Goal: Navigation & Orientation: Understand site structure

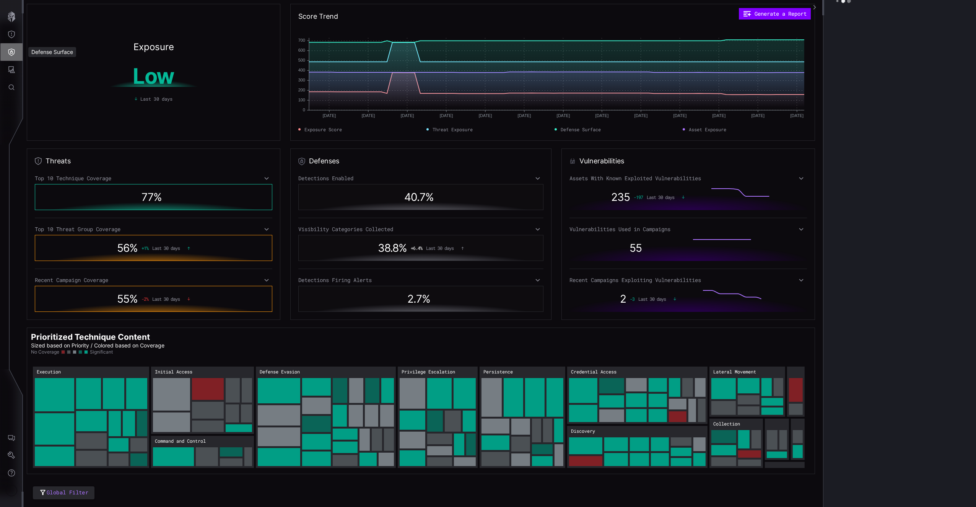
click at [14, 44] on button "Defense Surface" at bounding box center [11, 52] width 22 height 18
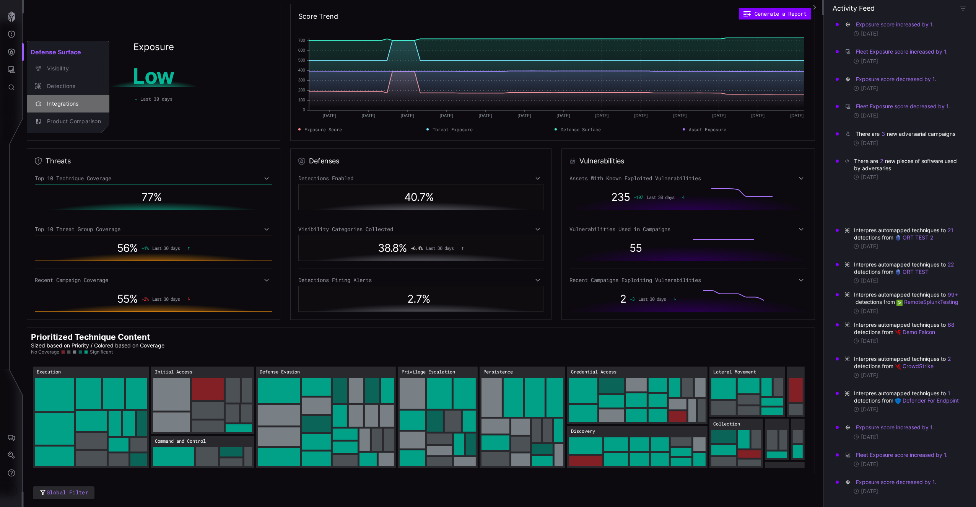
click at [50, 106] on div "Integrations" at bounding box center [72, 104] width 58 height 10
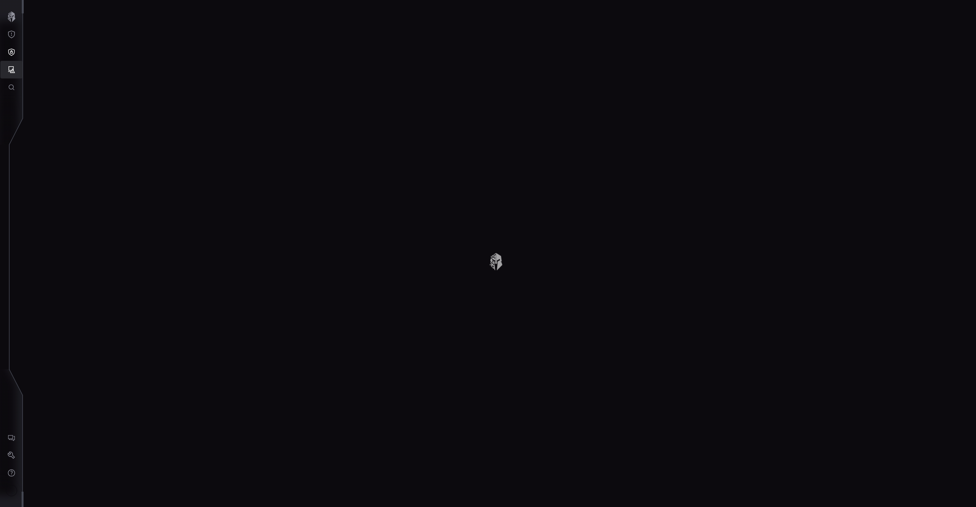
click at [10, 69] on icon "Attack Surface" at bounding box center [12, 70] width 8 height 8
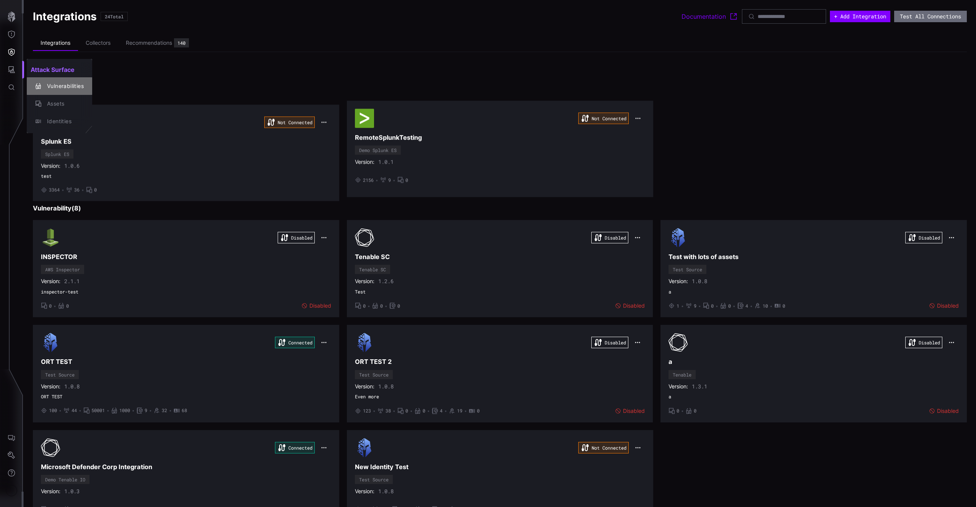
click at [52, 89] on div "Vulnerabilities" at bounding box center [63, 86] width 41 height 10
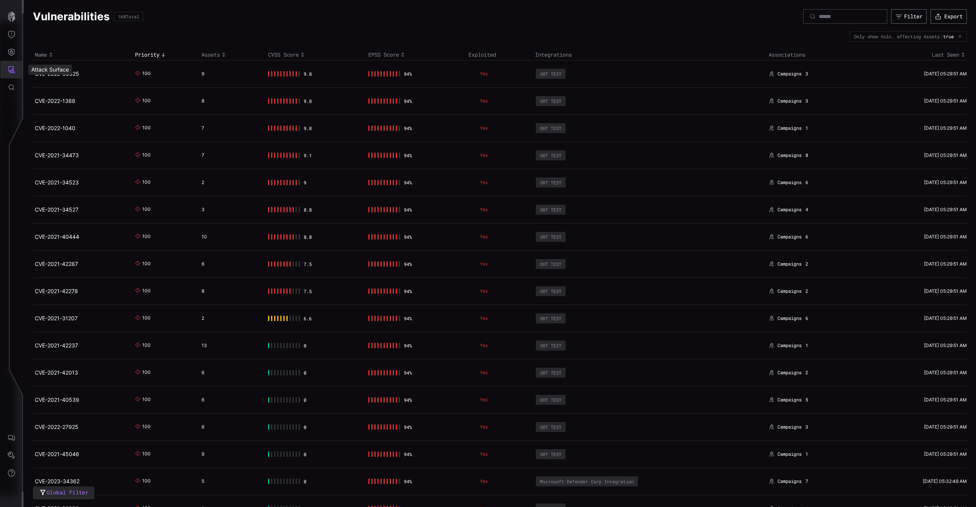
click at [15, 70] on icon "Attack Surface" at bounding box center [12, 70] width 8 height 8
click at [52, 104] on div "Assets" at bounding box center [63, 104] width 41 height 10
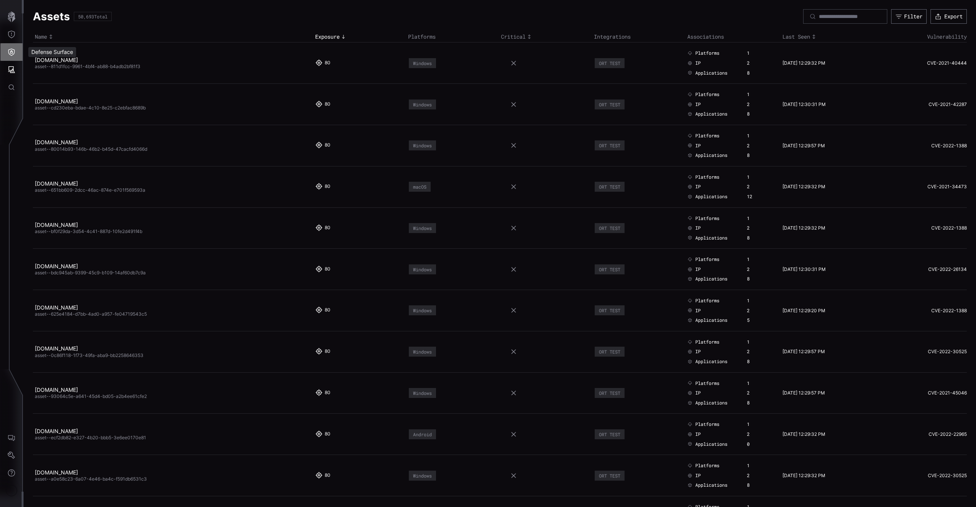
click at [8, 48] on icon "Defense Surface" at bounding box center [12, 52] width 8 height 8
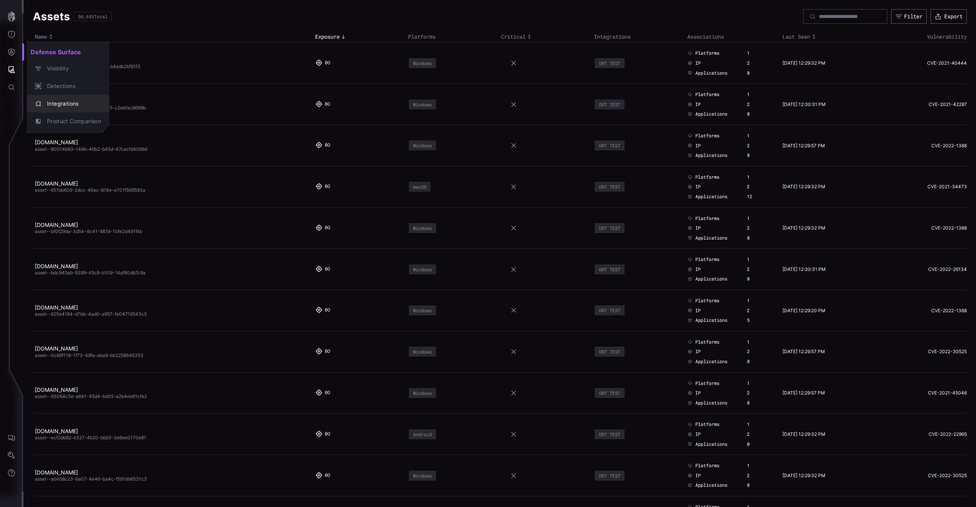
click at [71, 103] on div "Integrations" at bounding box center [72, 104] width 58 height 10
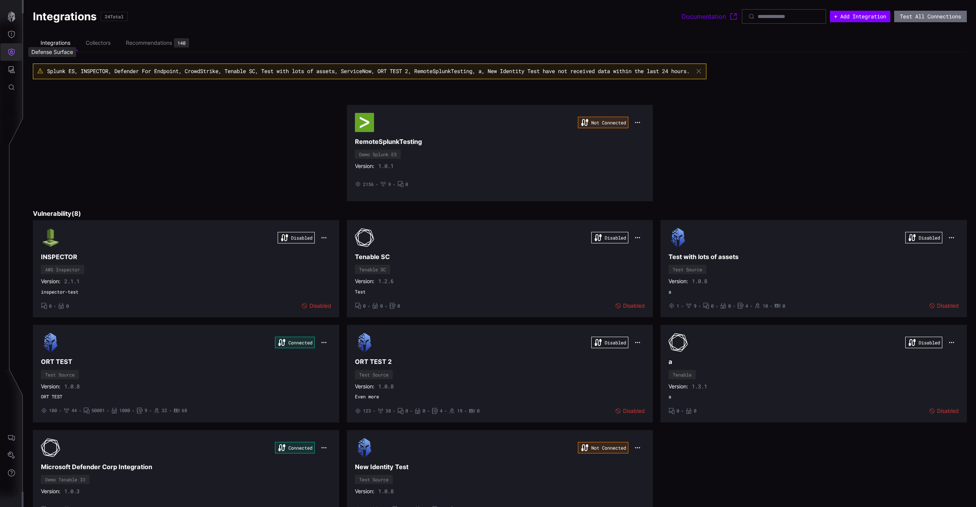
click at [10, 55] on icon "Defense Surface" at bounding box center [12, 52] width 8 height 8
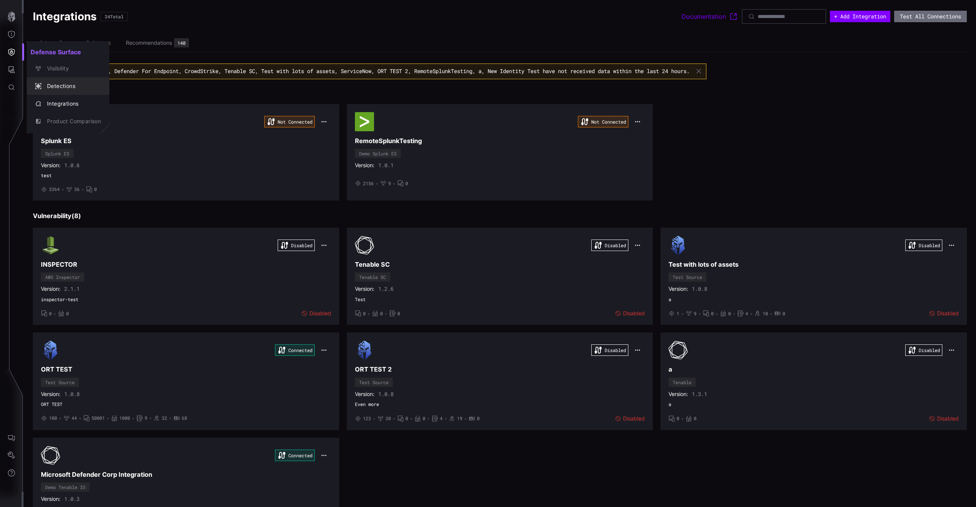
click at [42, 93] on button "Detections" at bounding box center [68, 86] width 83 height 18
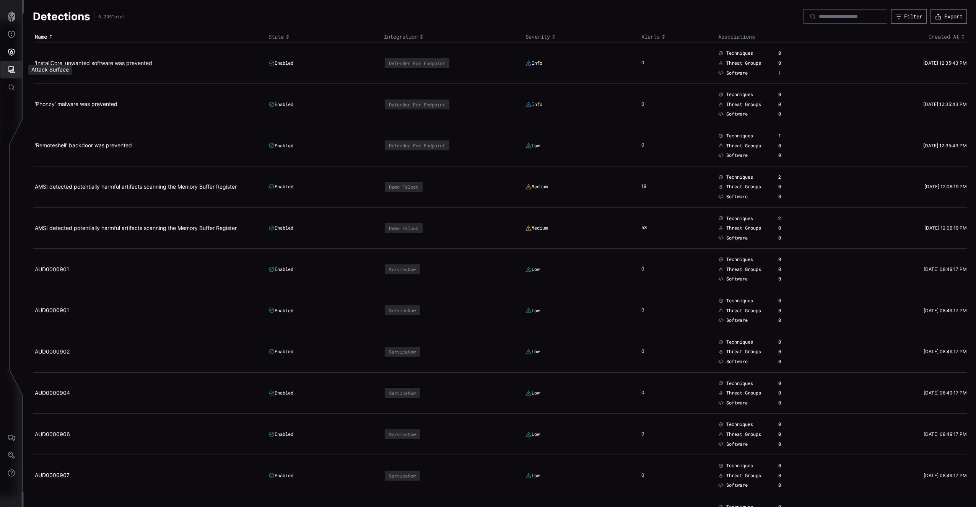
click at [9, 62] on button "Attack Surface" at bounding box center [11, 70] width 22 height 18
click at [61, 102] on div "Assets" at bounding box center [63, 104] width 41 height 10
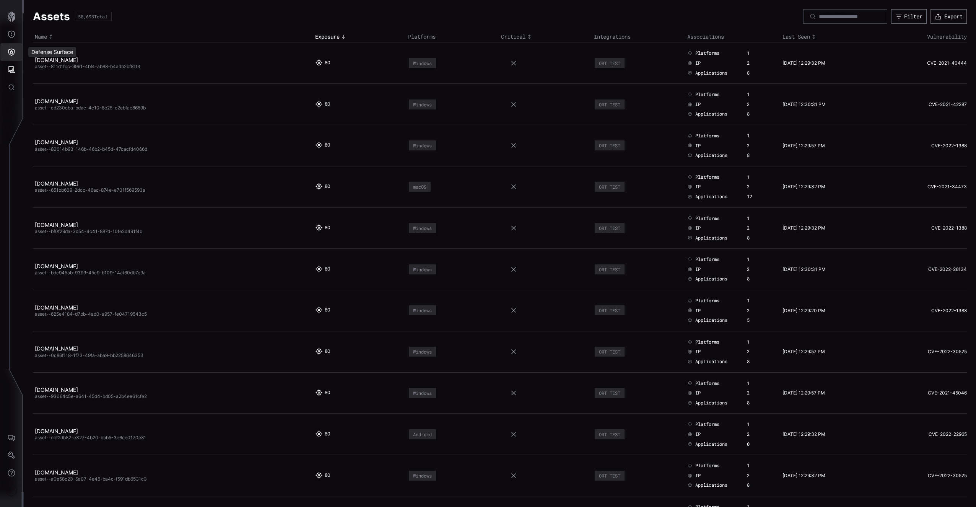
click at [11, 50] on icon "Defense Surface" at bounding box center [11, 52] width 7 height 7
click at [49, 96] on button "Integrations" at bounding box center [68, 104] width 83 height 18
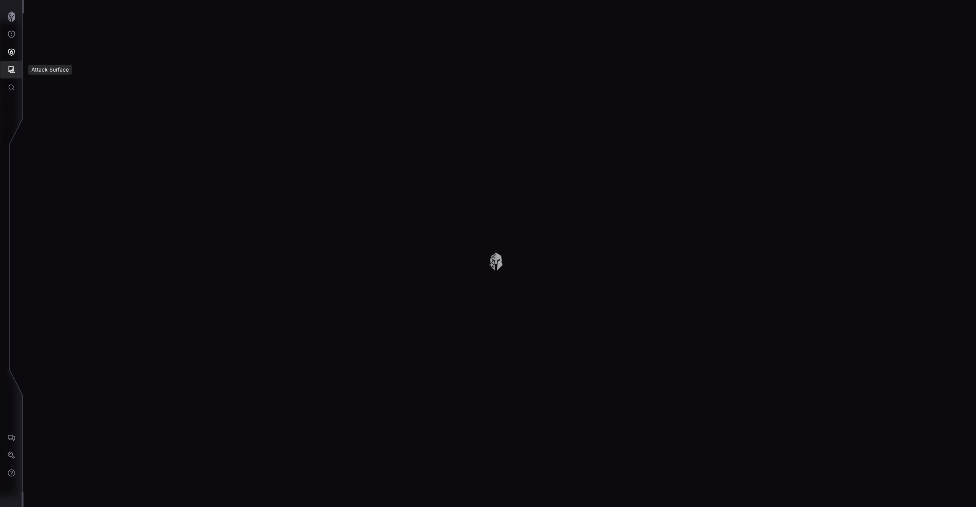
click at [16, 67] on button "Attack Surface" at bounding box center [11, 70] width 22 height 18
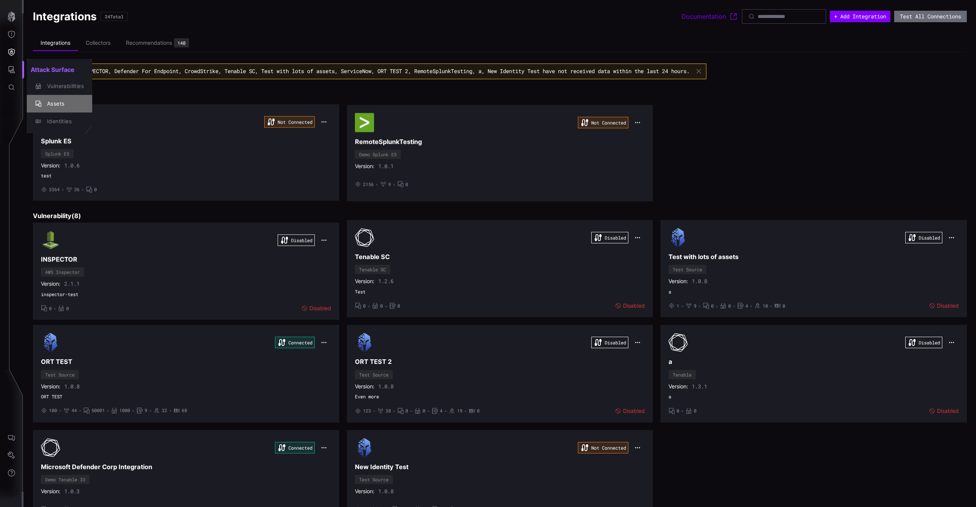
click at [56, 106] on div "Assets" at bounding box center [63, 104] width 41 height 10
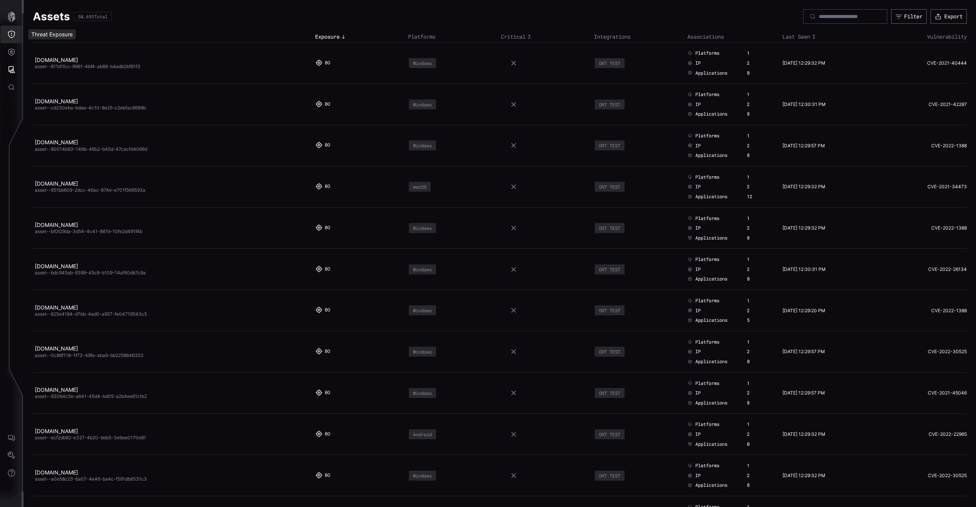
drag, startPoint x: 8, startPoint y: 32, endPoint x: 11, endPoint y: 36, distance: 4.9
click at [8, 32] on icon "Threat Exposure" at bounding box center [12, 35] width 8 height 8
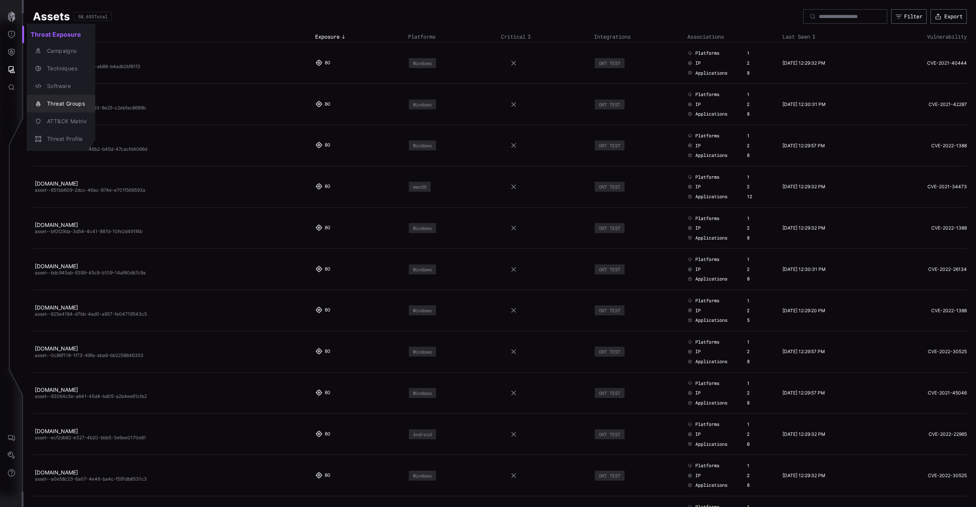
click at [76, 99] on div "Threat Groups" at bounding box center [65, 104] width 44 height 10
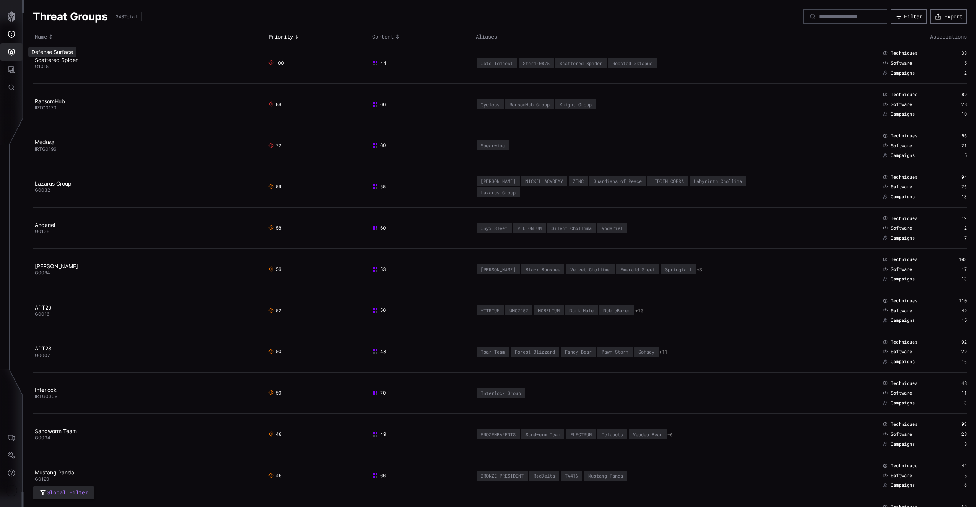
click at [17, 53] on button "Defense Surface" at bounding box center [11, 52] width 22 height 18
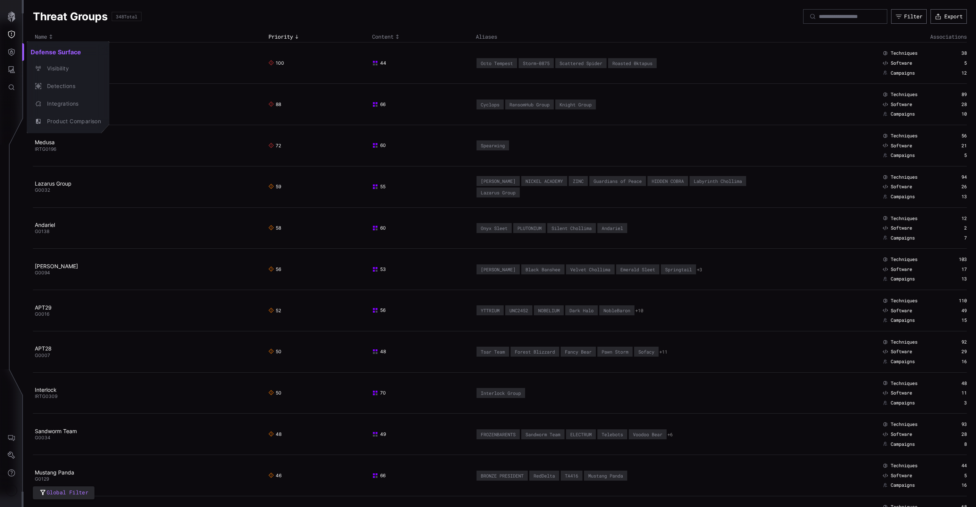
click at [217, 143] on div at bounding box center [488, 253] width 976 height 507
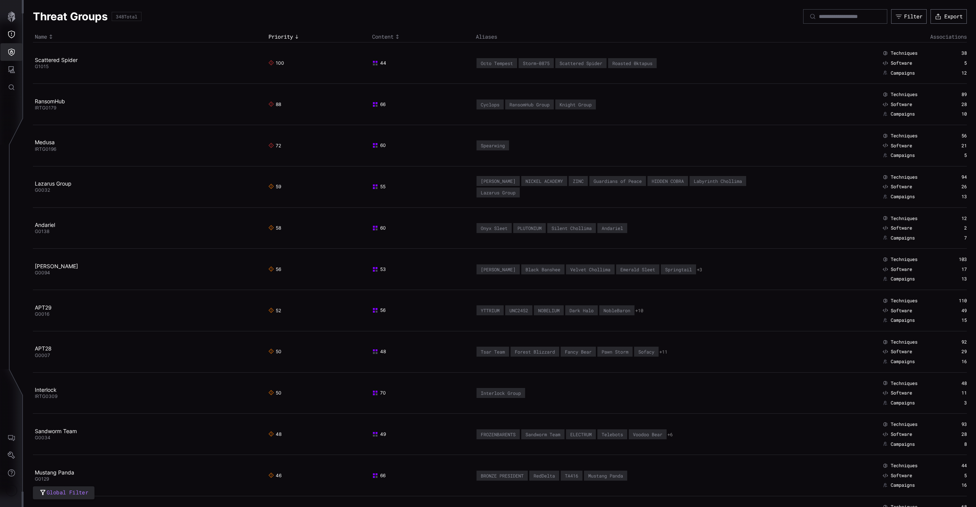
click at [13, 54] on icon "Defense Surface" at bounding box center [12, 52] width 8 height 8
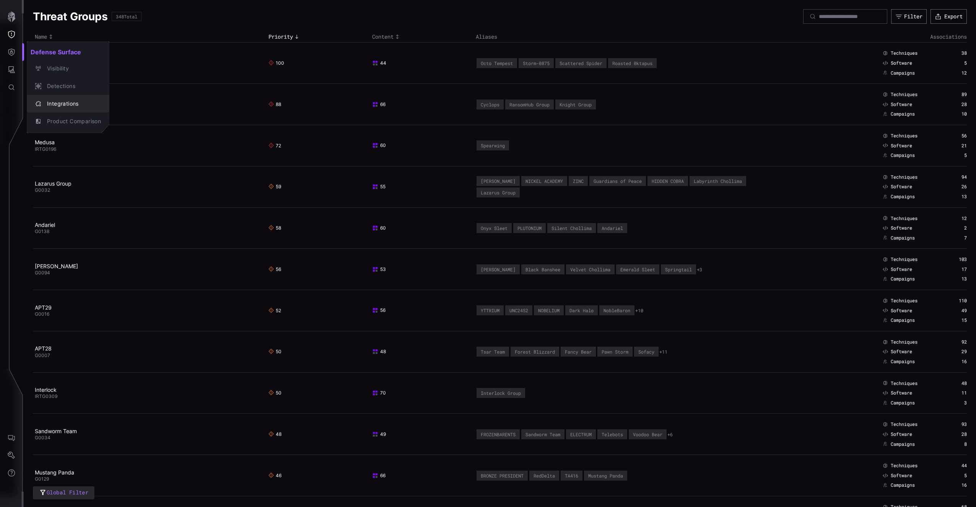
click at [63, 102] on div "Integrations" at bounding box center [72, 104] width 58 height 10
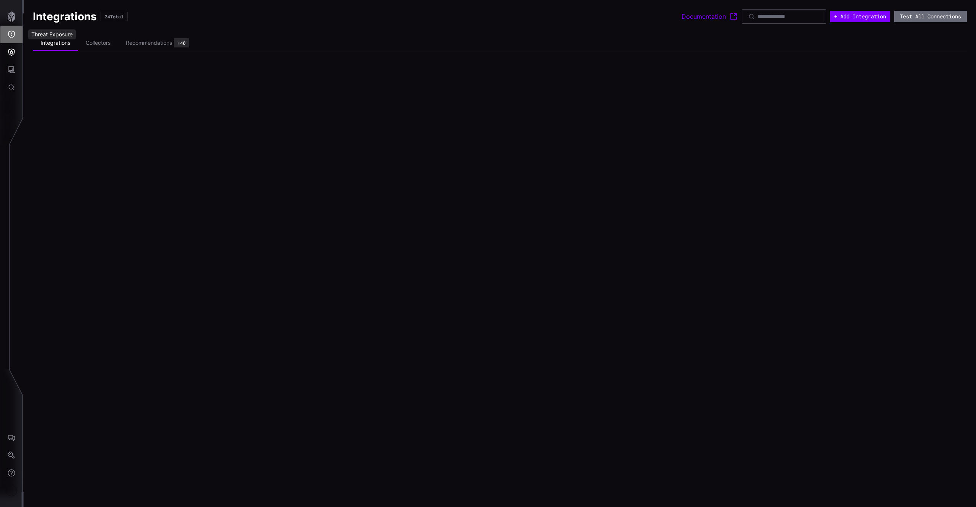
click at [9, 37] on icon "Threat Exposure" at bounding box center [12, 35] width 8 height 8
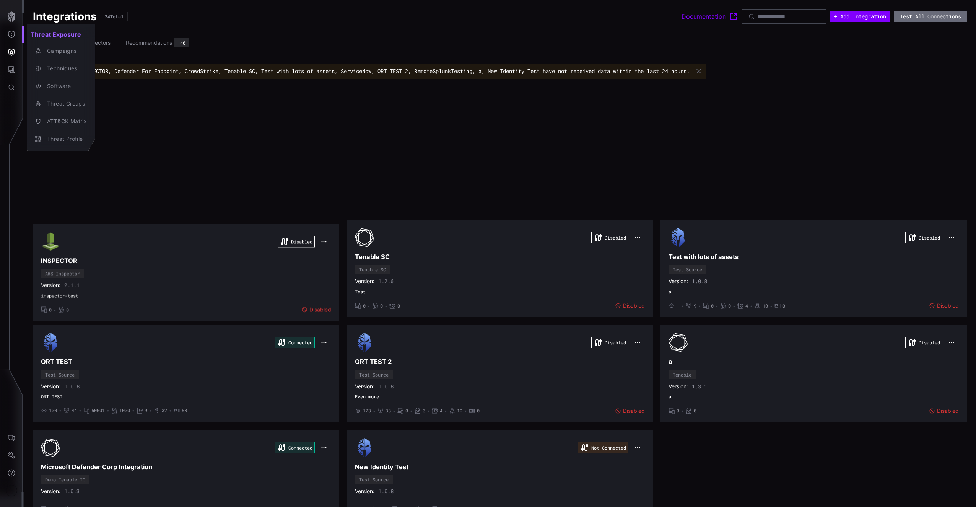
click at [8, 53] on div at bounding box center [488, 253] width 976 height 507
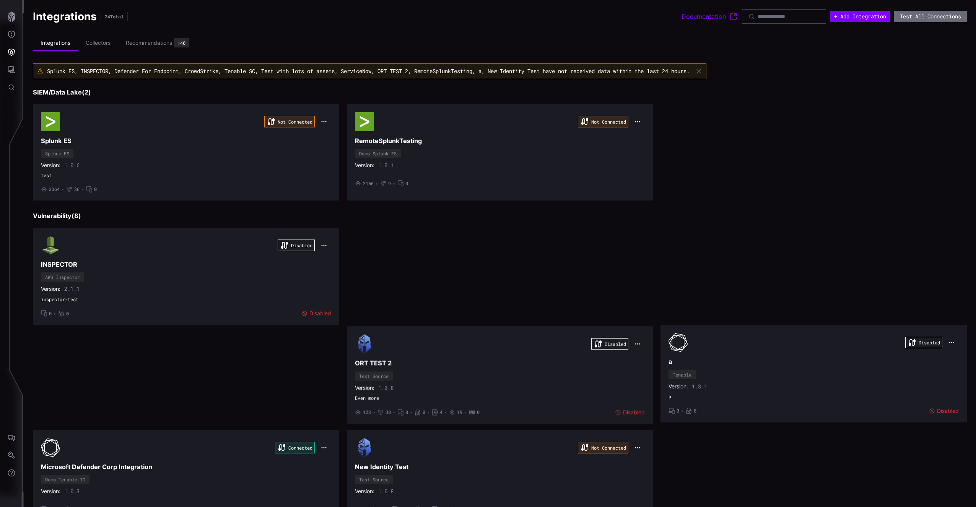
click at [17, 53] on div "Threat Exposure Campaigns Techniques Software Threat Groups ATT&CK Matrix Threa…" at bounding box center [489, 253] width 973 height 507
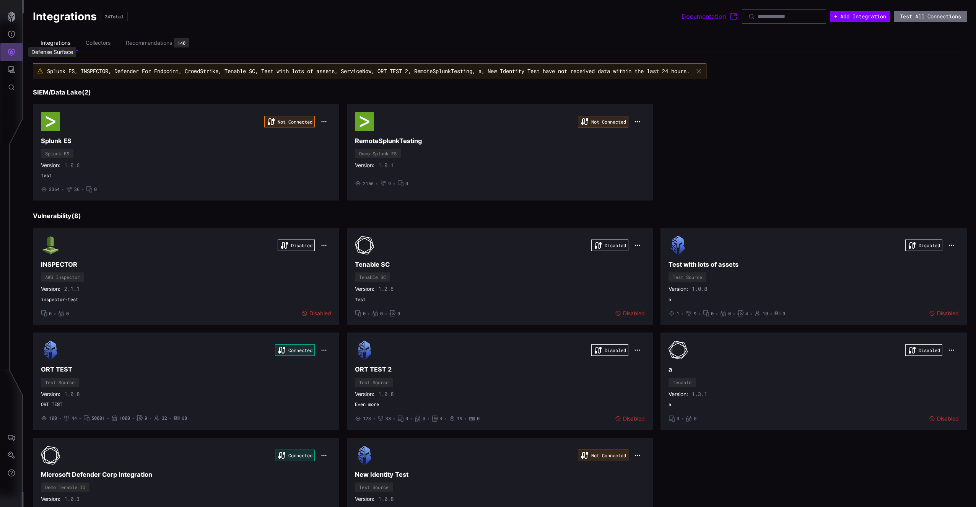
click at [14, 51] on icon "Defense Surface" at bounding box center [12, 52] width 8 height 8
click at [37, 65] on div "Visibility" at bounding box center [68, 68] width 76 height 11
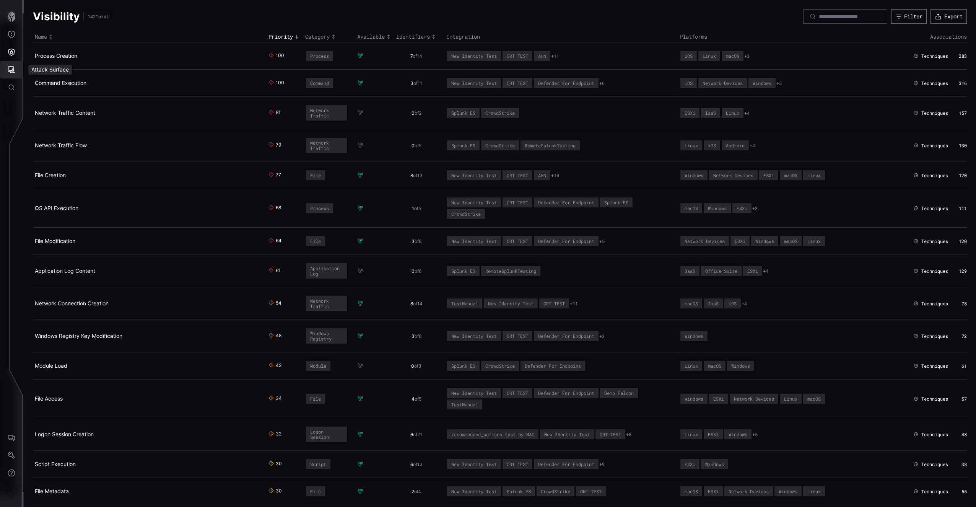
click at [16, 62] on button "Attack Surface" at bounding box center [11, 70] width 22 height 18
click at [49, 83] on div "Vulnerabilities" at bounding box center [63, 86] width 41 height 10
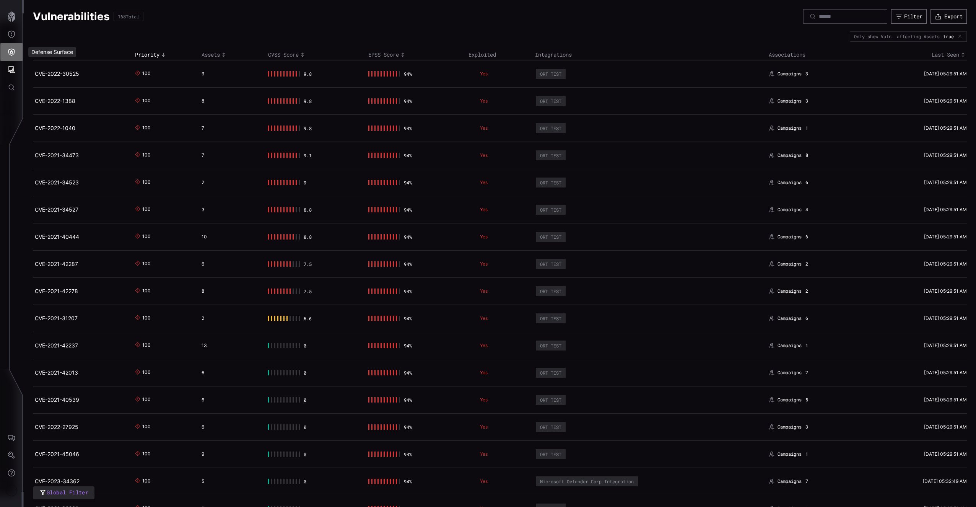
click at [13, 47] on button "Defense Surface" at bounding box center [11, 52] width 22 height 18
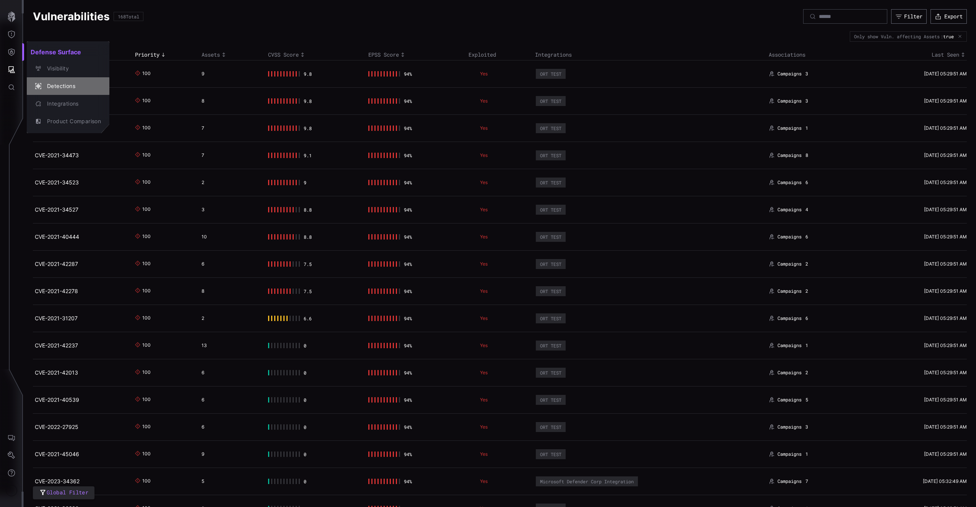
click at [60, 81] on div "Detections" at bounding box center [72, 86] width 58 height 10
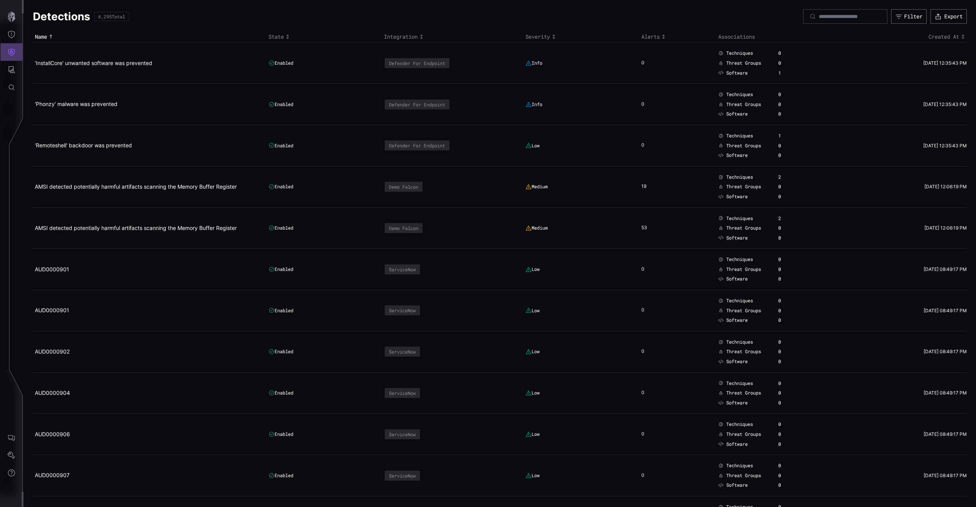
click at [9, 51] on icon "Defense Surface" at bounding box center [12, 52] width 8 height 8
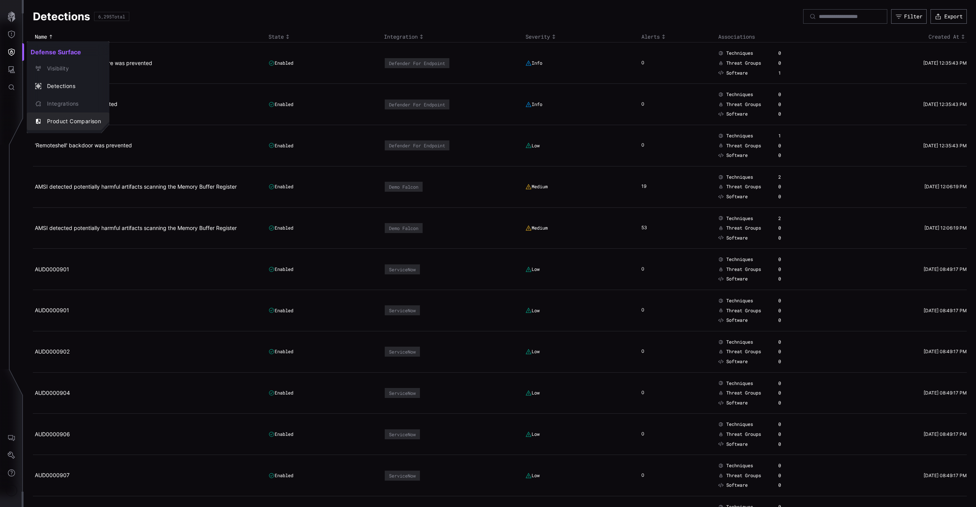
click at [66, 115] on button "Product Comparison" at bounding box center [68, 121] width 83 height 18
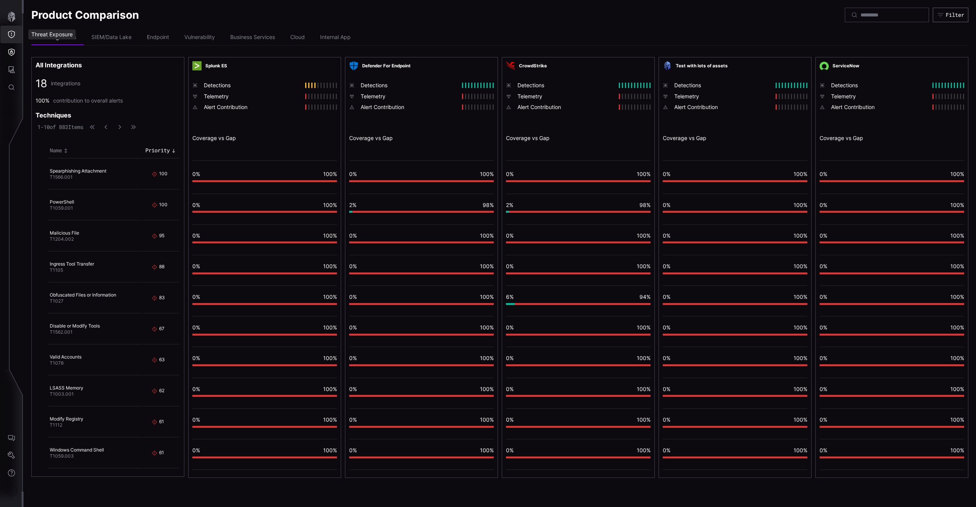
click at [10, 36] on icon "Threat Exposure" at bounding box center [12, 35] width 8 height 8
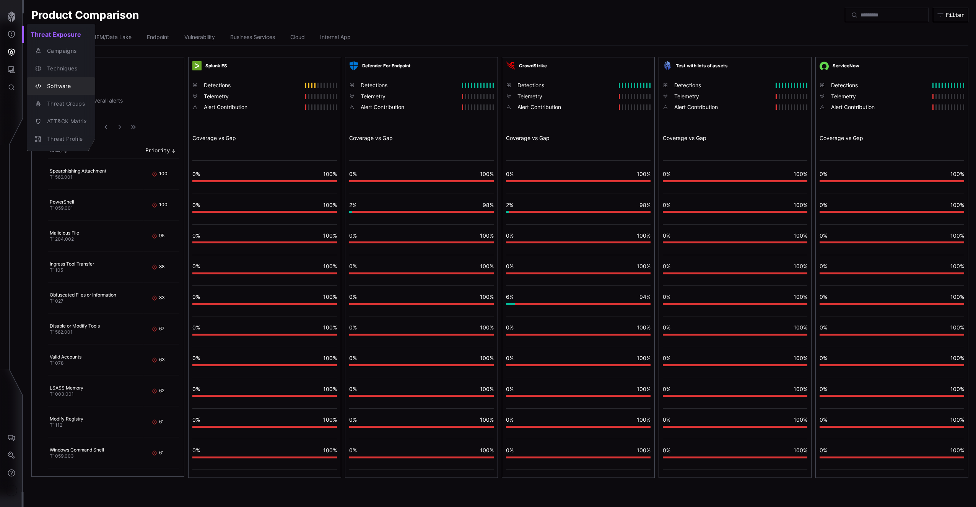
click at [68, 86] on div "Software" at bounding box center [65, 86] width 44 height 10
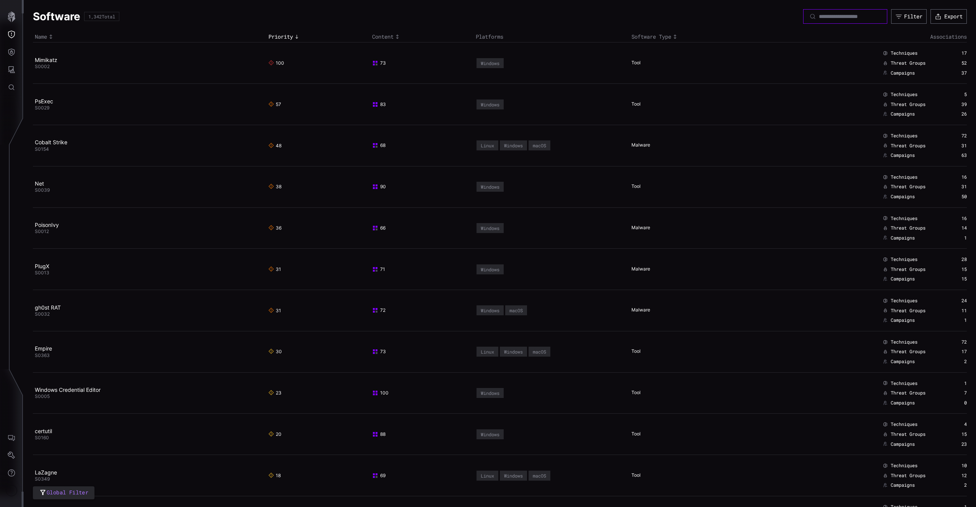
click at [840, 15] on input at bounding box center [846, 16] width 54 height 7
type input "*******"
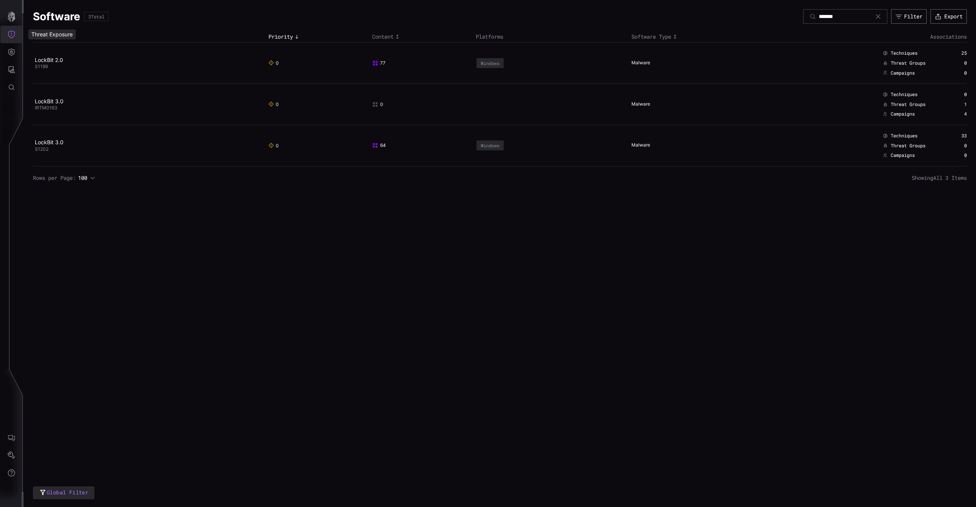
click at [10, 40] on button "Threat Exposure" at bounding box center [11, 35] width 22 height 18
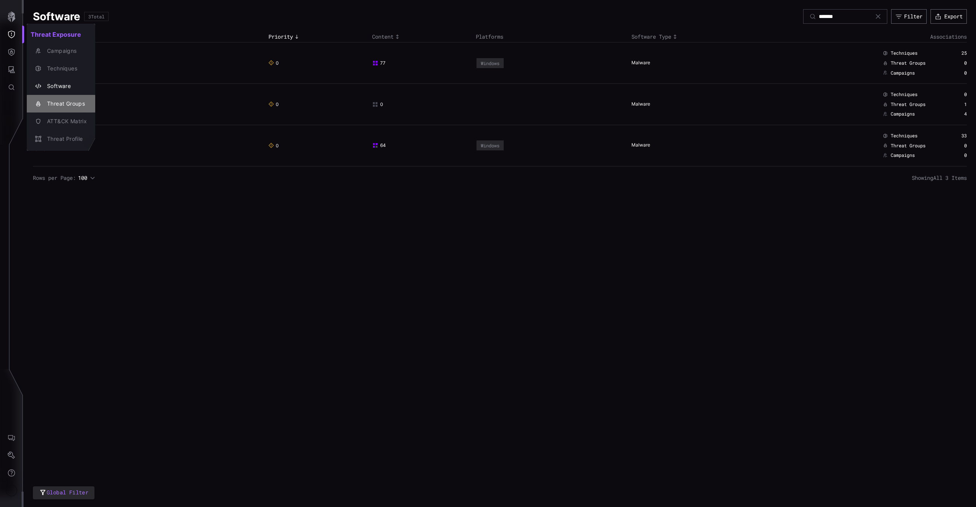
click at [85, 96] on button "Threat Groups" at bounding box center [61, 104] width 68 height 18
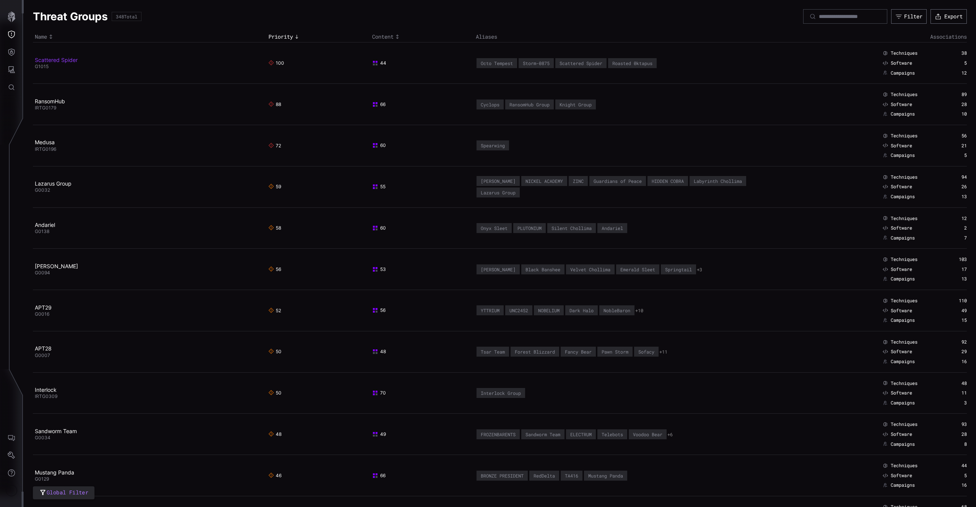
click at [60, 57] on link "Scattered Spider" at bounding box center [56, 60] width 43 height 7
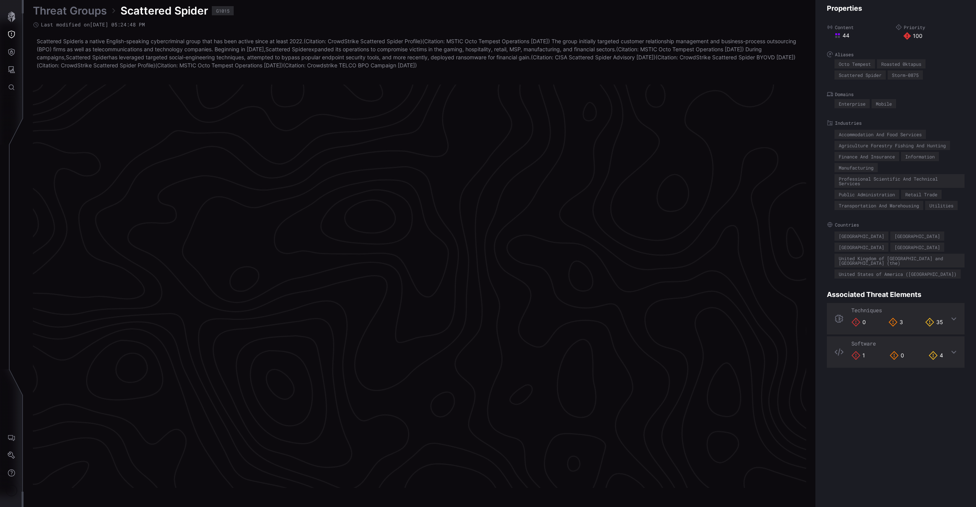
scroll to position [1522, 190]
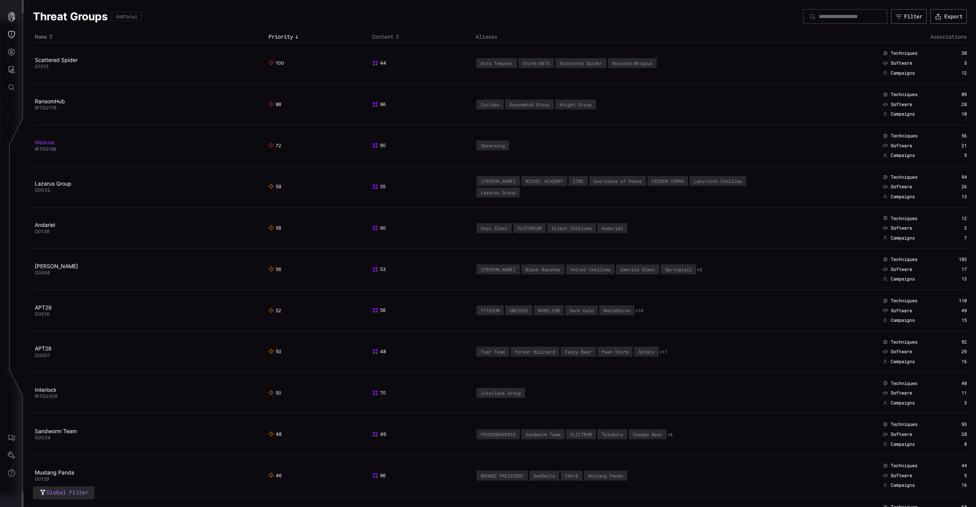
click at [46, 143] on link "Medusa" at bounding box center [45, 142] width 20 height 7
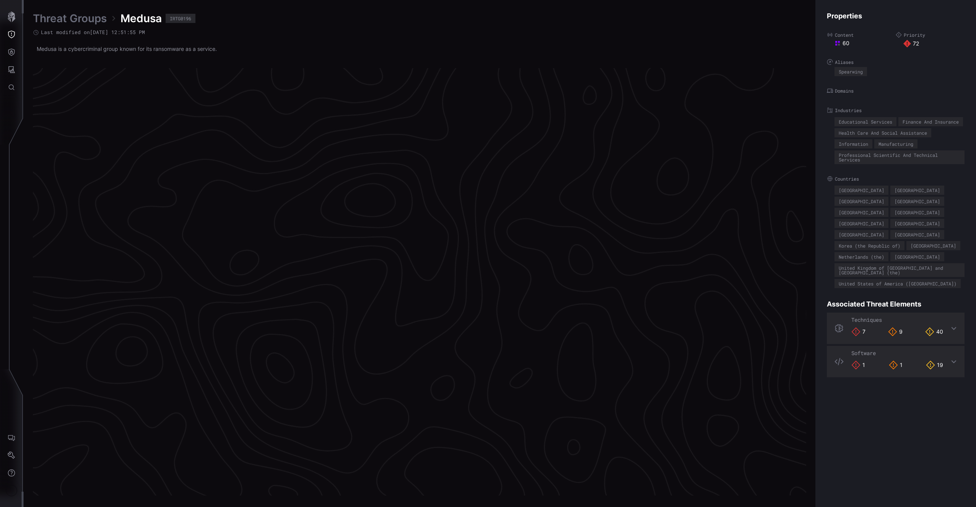
scroll to position [1899, 190]
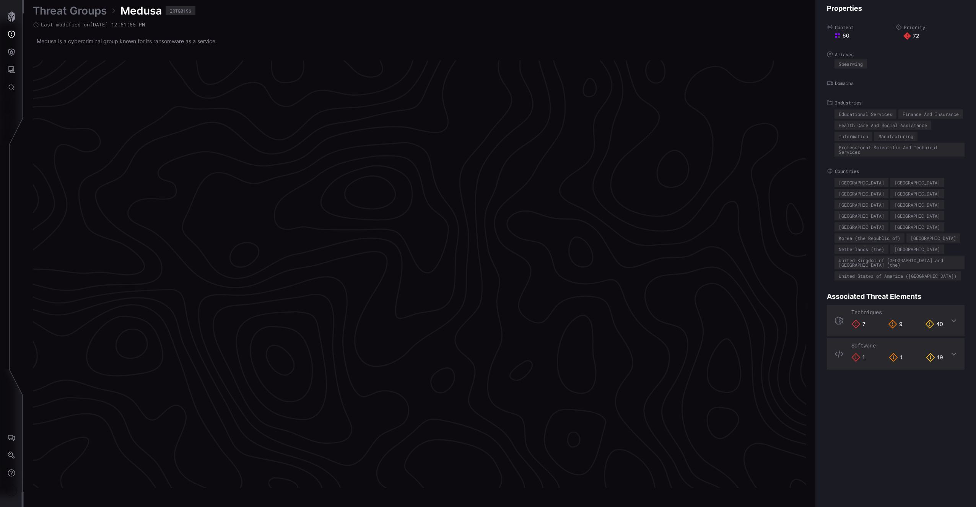
scroll to position [1510, 190]
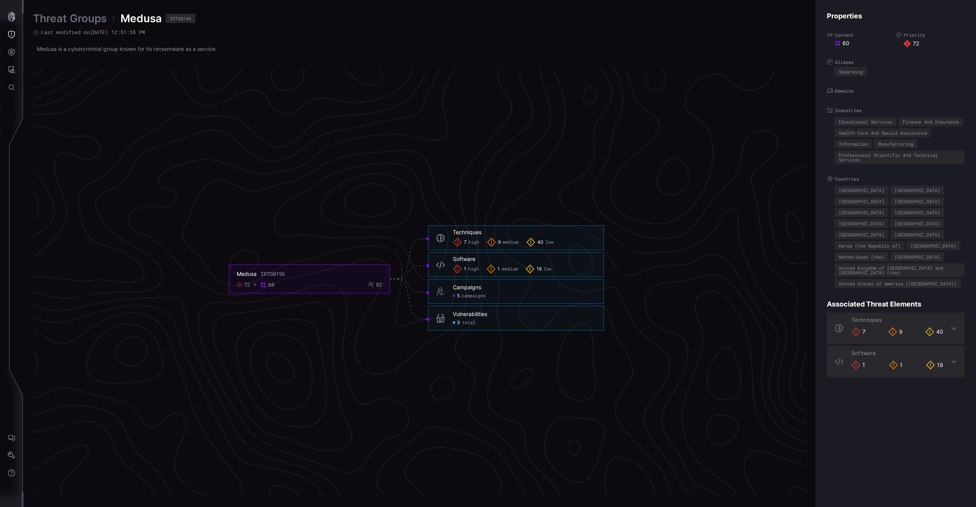
click at [474, 243] on span "high" at bounding box center [473, 242] width 11 height 6
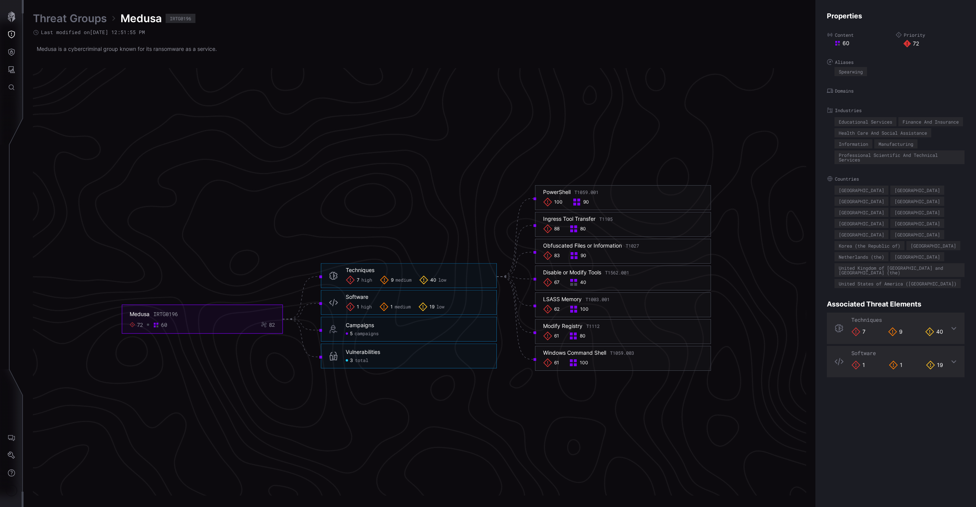
click at [420, 281] on icon at bounding box center [423, 279] width 9 height 9
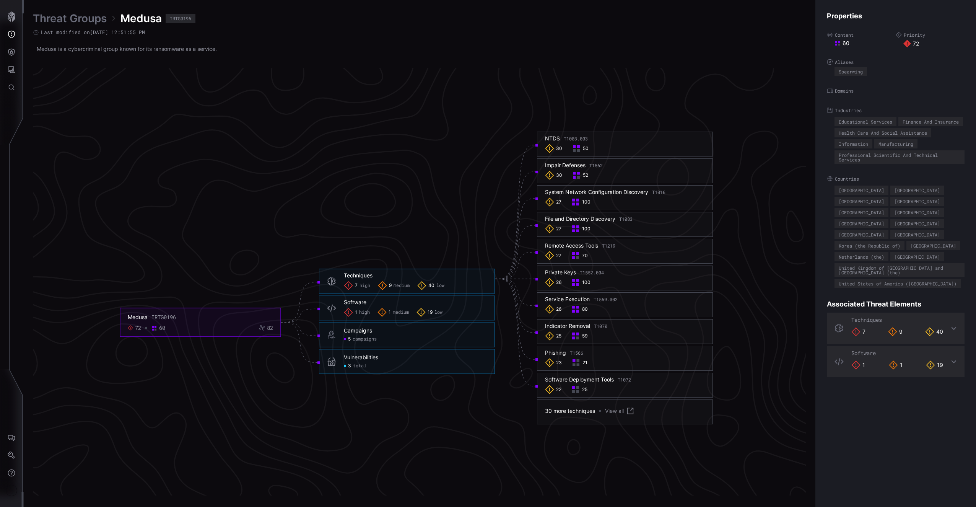
click at [401, 286] on span "medium" at bounding box center [401, 286] width 16 height 6
click at [401, 307] on span "medium" at bounding box center [403, 309] width 16 height 6
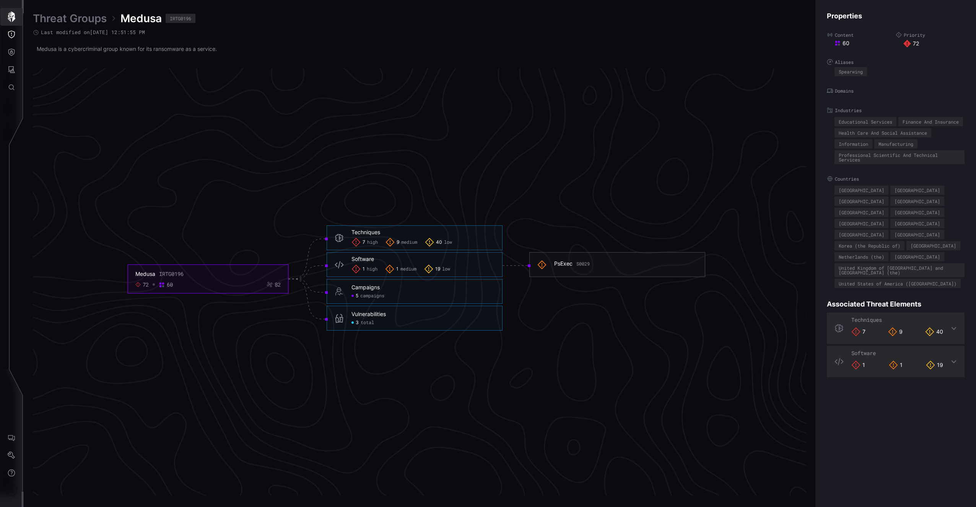
click at [15, 19] on icon "button" at bounding box center [11, 16] width 11 height 11
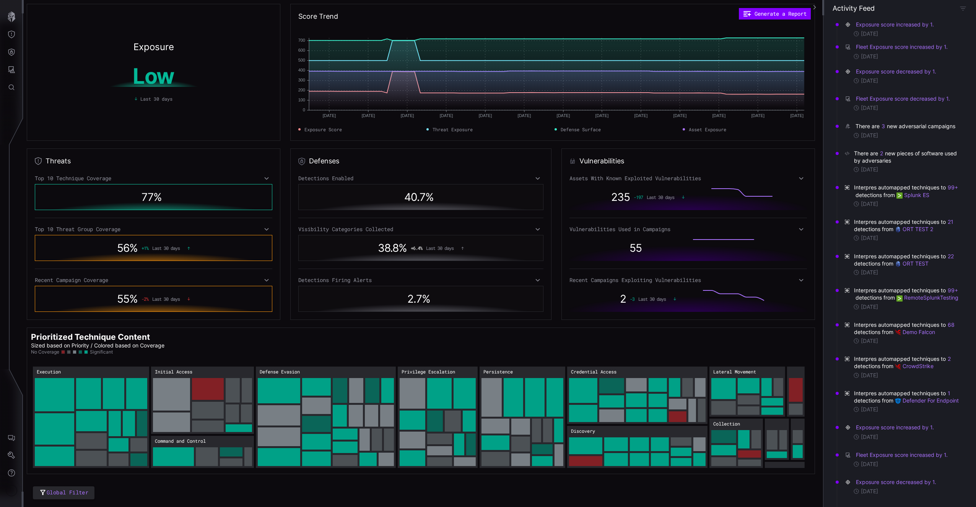
click at [150, 170] on div "Threats Top 10 Technique Coverage 77 % Top 10 Threat Group Coverage 56 % + 1 % …" at bounding box center [154, 233] width 254 height 171
click at [142, 179] on div "Top 10 Technique Coverage" at bounding box center [153, 178] width 237 height 7
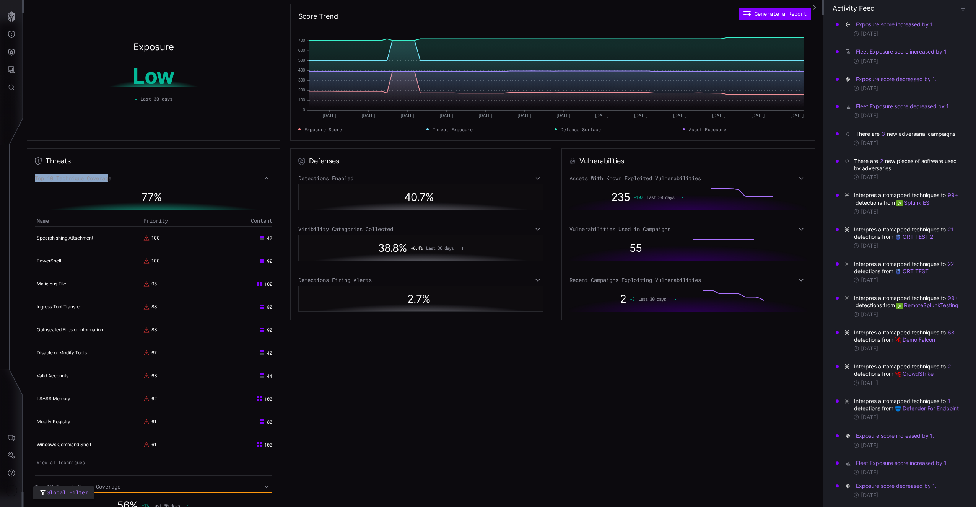
drag, startPoint x: 113, startPoint y: 174, endPoint x: 101, endPoint y: 169, distance: 13.7
click at [109, 172] on div "Threats Top 10 Technique Coverage 77 % Name Priority Content Spearphishing Atta…" at bounding box center [154, 362] width 254 height 429
click at [82, 180] on div "Top 10 Technique Coverage" at bounding box center [153, 178] width 237 height 7
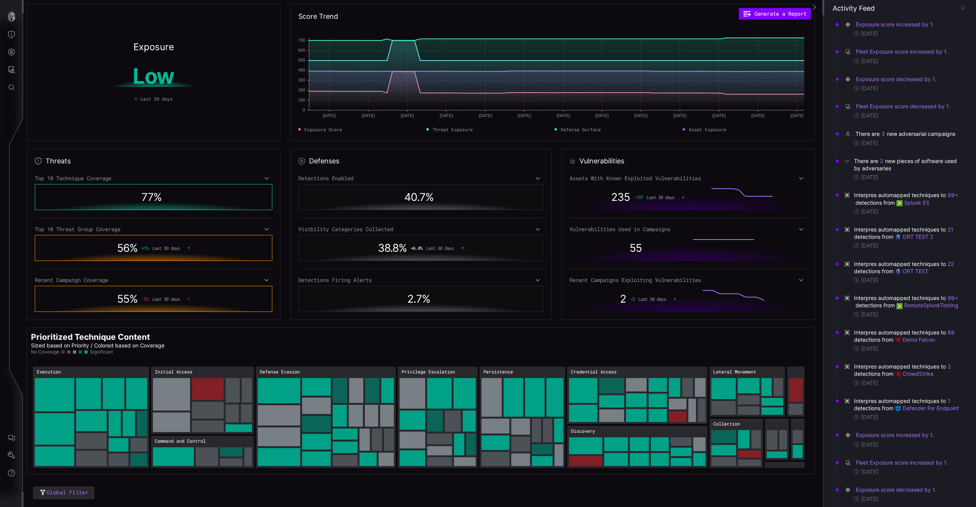
click at [470, 169] on div "Defenses Detections Enabled 40.7 % Visibility Categories Collected 38.8 % + 6.4…" at bounding box center [421, 233] width 262 height 171
click at [475, 175] on div "Detections Enabled" at bounding box center [420, 178] width 245 height 7
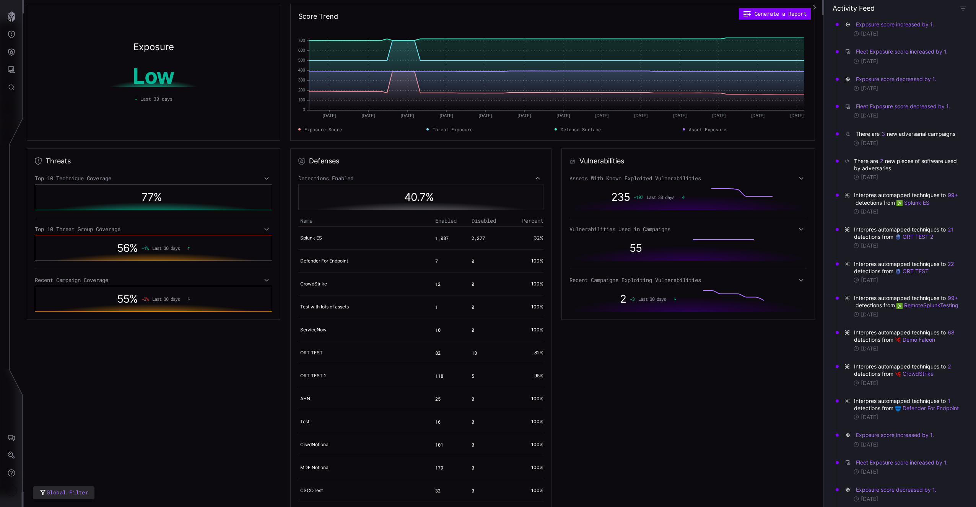
click at [474, 174] on div "Defenses Detections Enabled 40.7 % Name Enabled Disabled Percent Splunk ES 1,08…" at bounding box center [421, 408] width 262 height 521
click at [475, 174] on div "Defenses Detections Enabled 40.7 % Name Enabled Disabled Percent Splunk ES 1,08…" at bounding box center [421, 431] width 262 height 566
click at [483, 179] on div "Detections Enabled" at bounding box center [420, 178] width 245 height 7
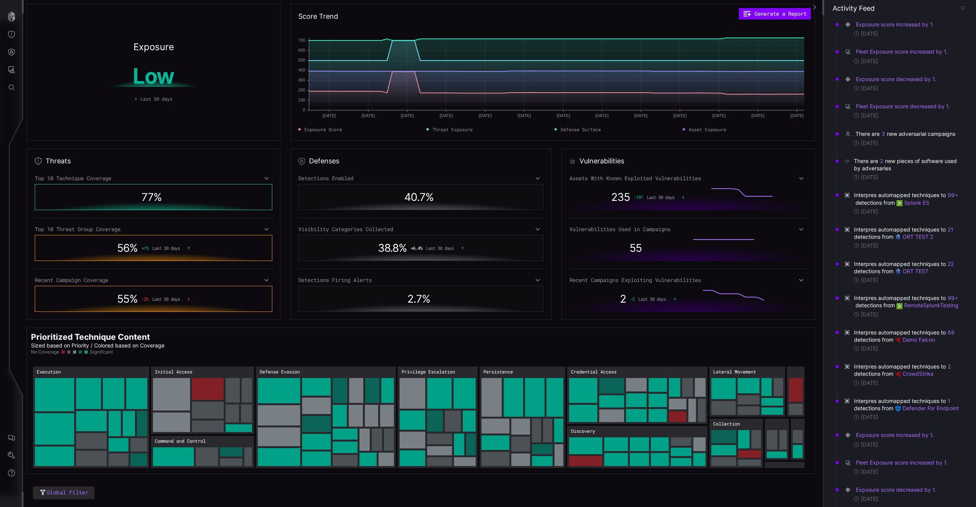
click at [509, 179] on div "Detections Enabled" at bounding box center [420, 178] width 245 height 7
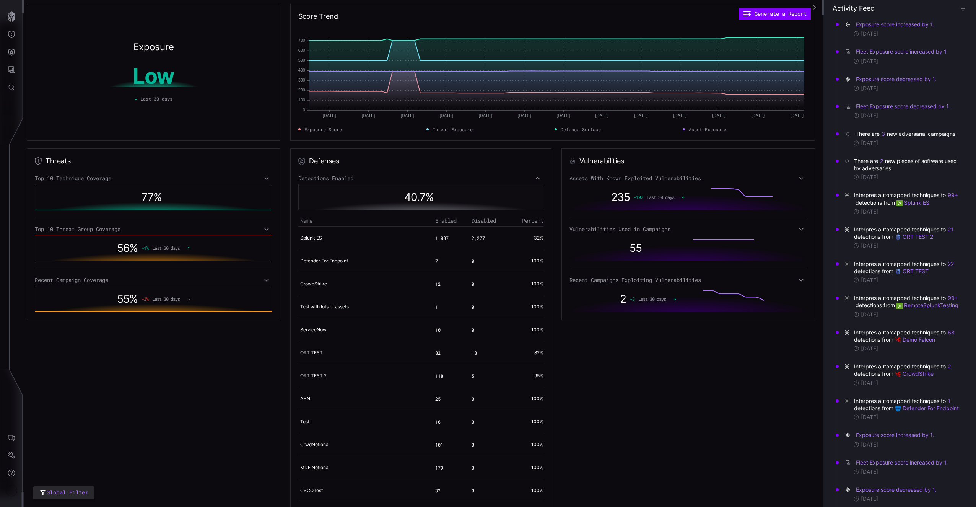
click at [509, 179] on div "Detections Enabled" at bounding box center [420, 178] width 245 height 7
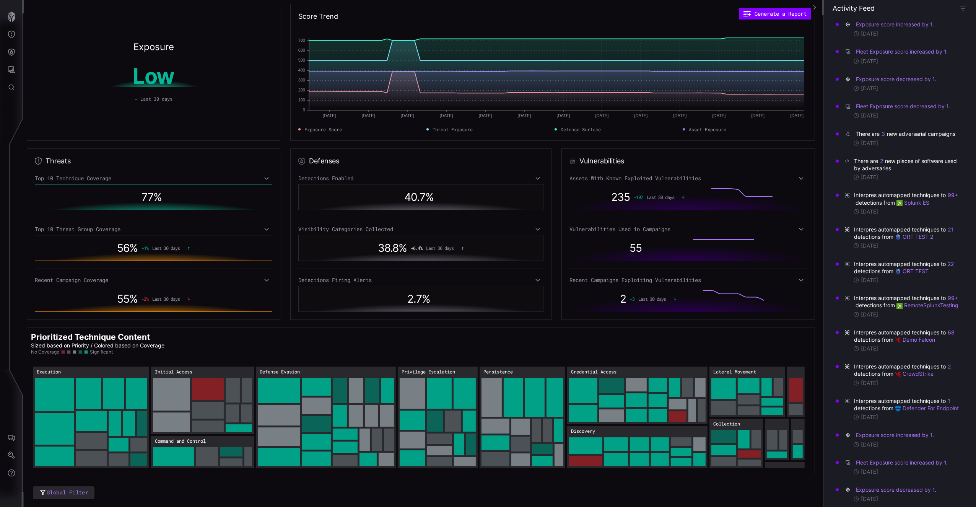
click at [482, 223] on div "Detections Enabled 40.7 % Visibility Categories Collected 38.8 % + 6.4 % Last 3…" at bounding box center [420, 243] width 245 height 137
click at [478, 231] on div "Visibility Categories Collected" at bounding box center [420, 229] width 245 height 7
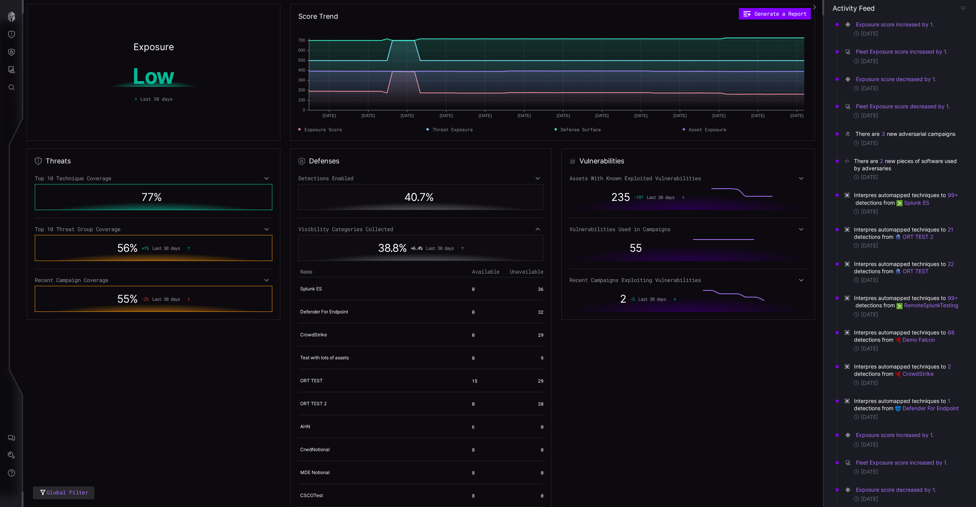
click at [478, 231] on div "Visibility Categories Collected" at bounding box center [420, 229] width 245 height 7
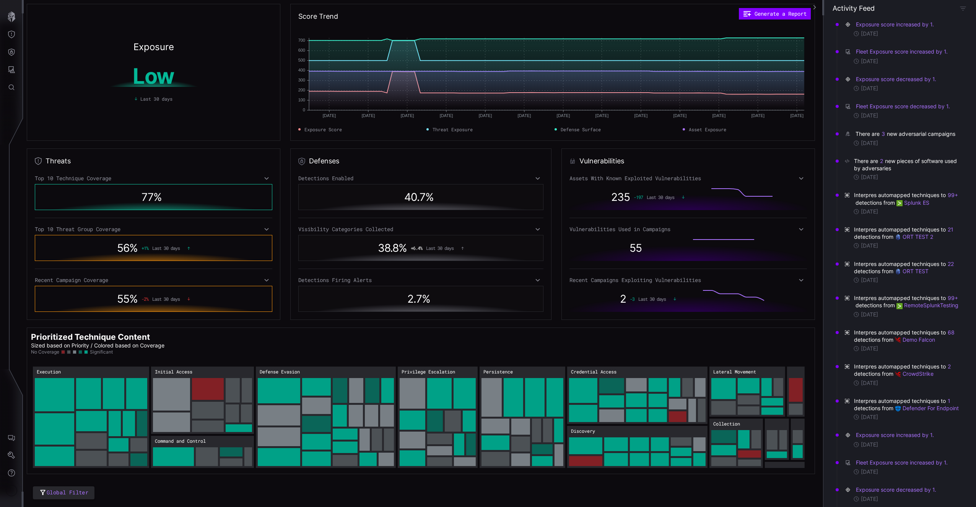
click at [252, 179] on div "Top 10 Technique Coverage" at bounding box center [153, 178] width 237 height 7
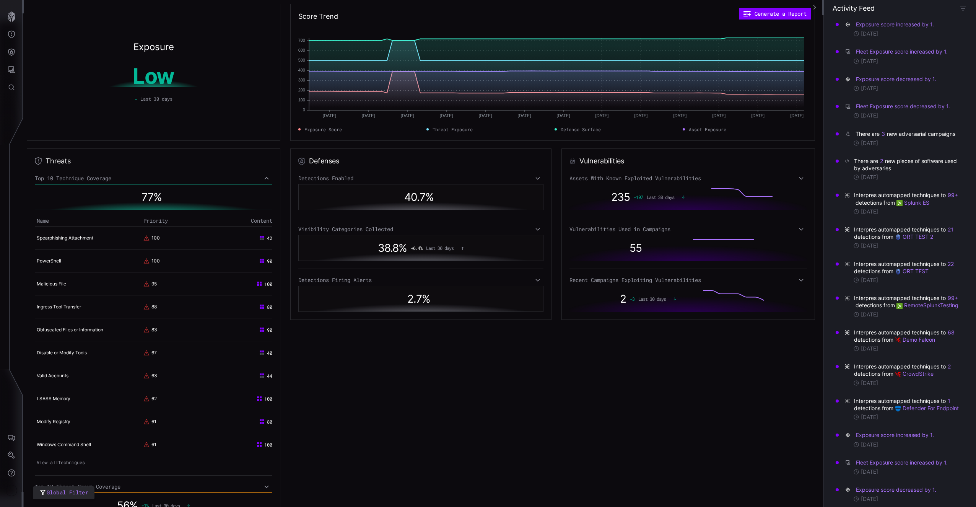
click at [253, 180] on div "Top 10 Technique Coverage" at bounding box center [153, 178] width 237 height 7
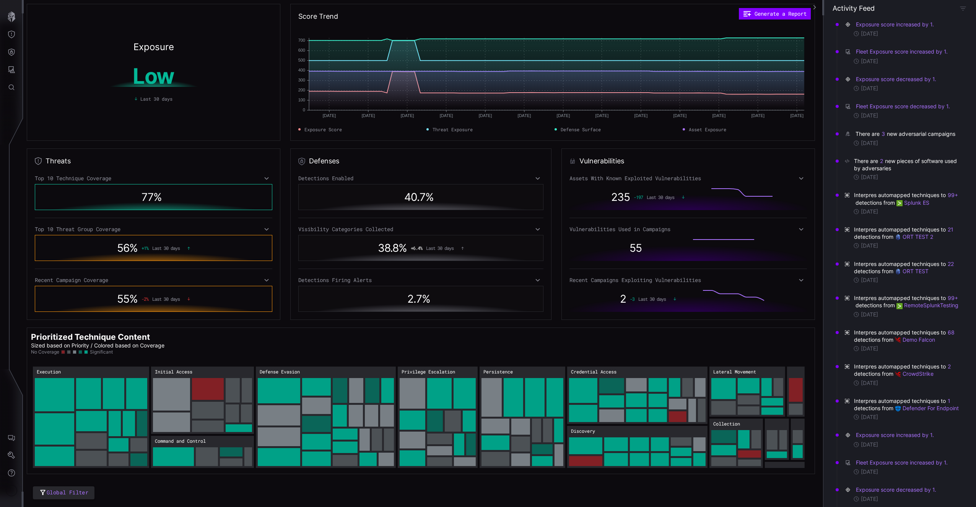
click at [267, 230] on icon at bounding box center [266, 229] width 5 height 6
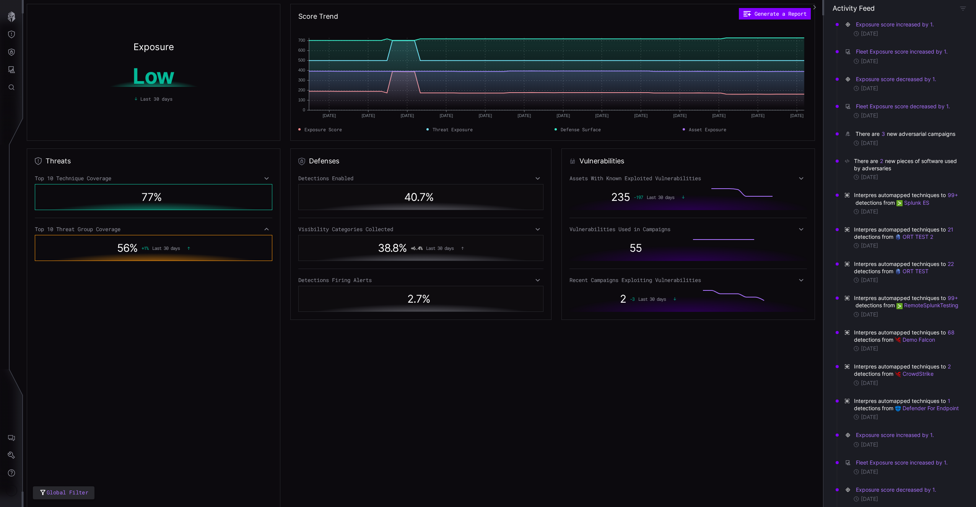
click at [267, 230] on icon at bounding box center [266, 229] width 5 height 6
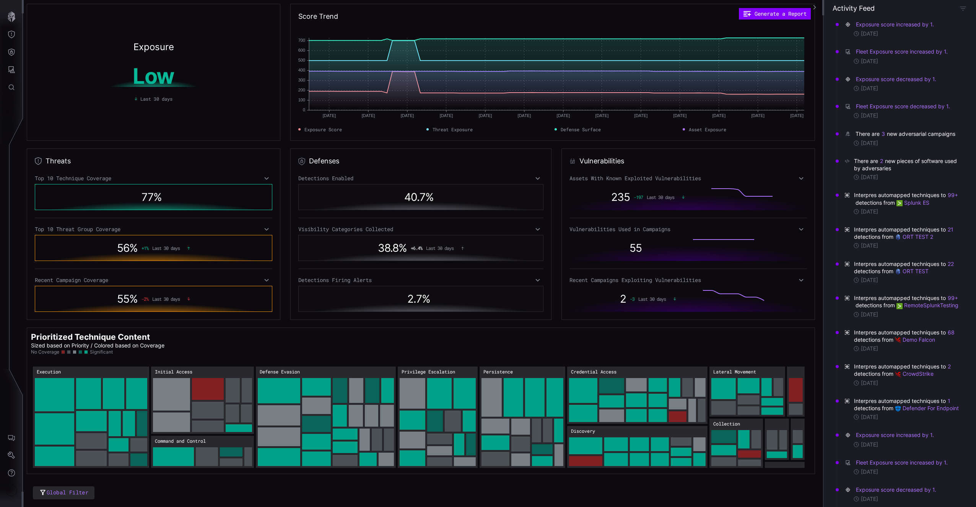
click at [411, 232] on div "Visibility Categories Collected" at bounding box center [420, 229] width 245 height 7
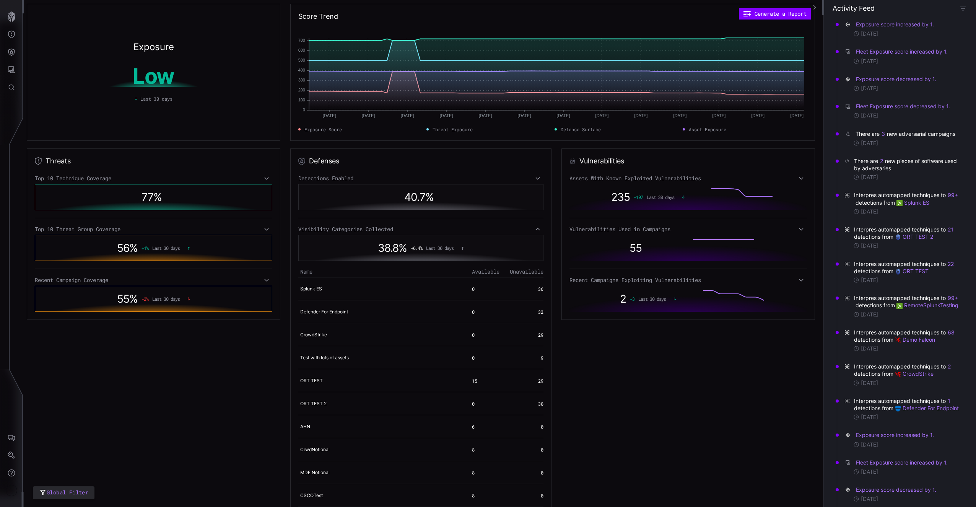
click at [410, 231] on div "Visibility Categories Collected" at bounding box center [420, 229] width 245 height 7
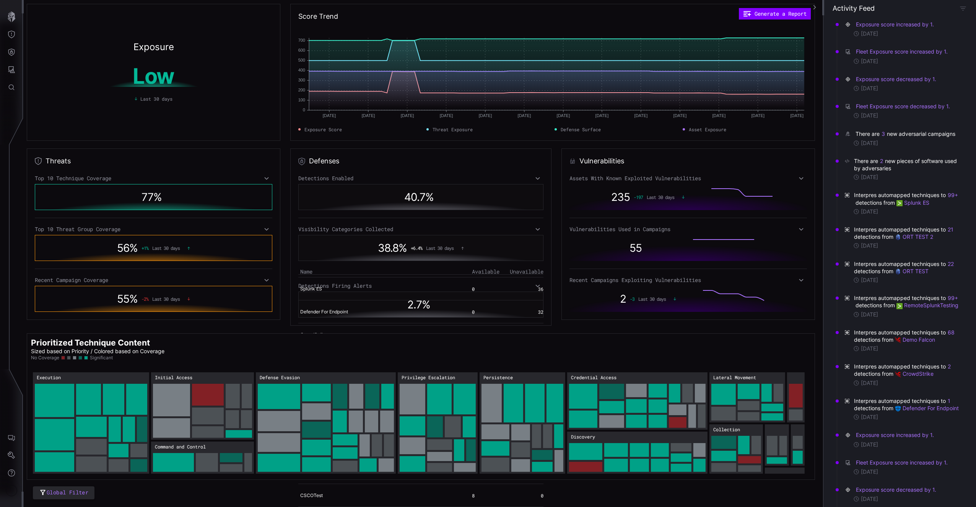
click at [264, 281] on icon at bounding box center [266, 280] width 5 height 6
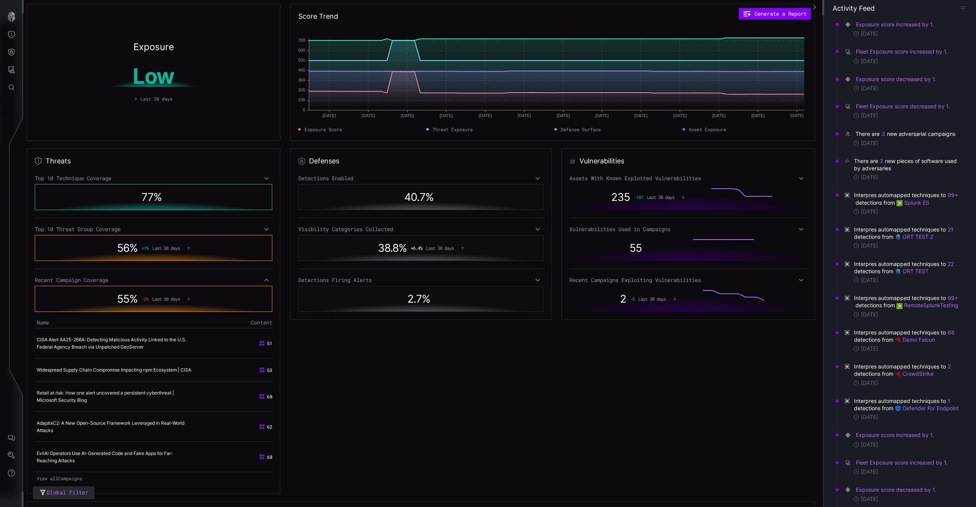
click at [264, 281] on icon at bounding box center [266, 280] width 5 height 6
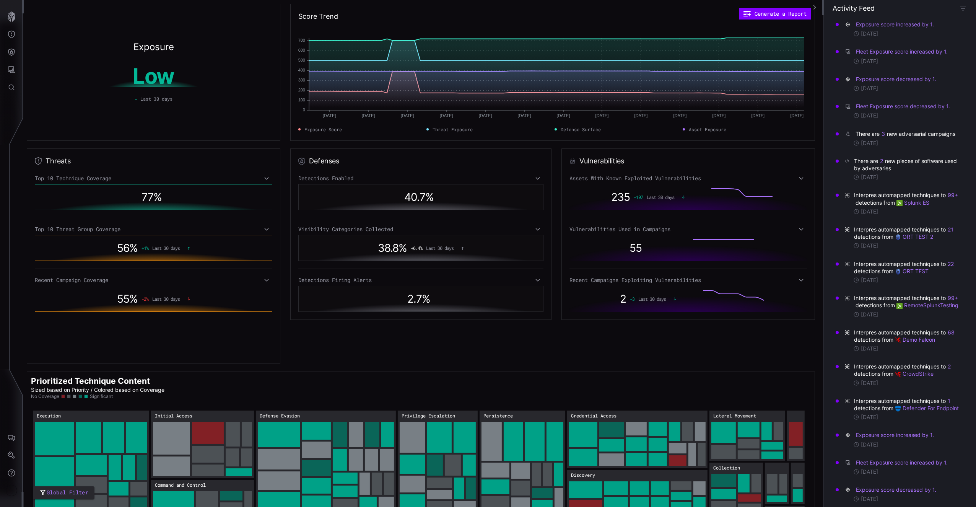
click at [335, 280] on div "Detections Firing Alerts" at bounding box center [420, 279] width 245 height 7
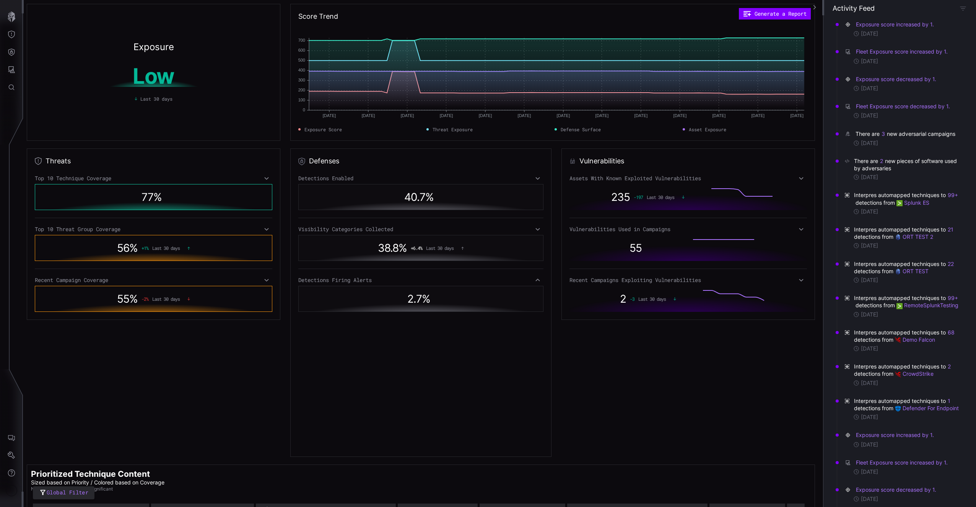
click at [336, 280] on div "Detections Firing Alerts" at bounding box center [420, 279] width 245 height 7
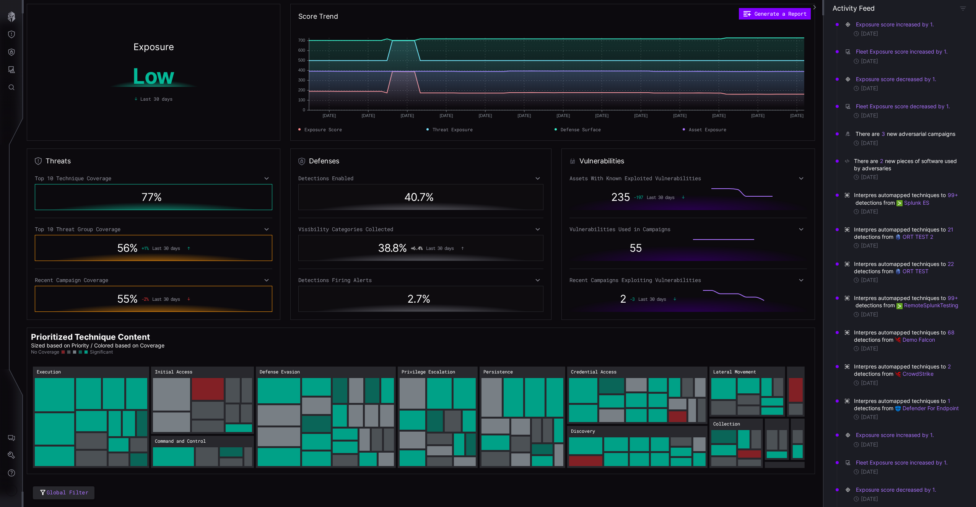
click at [239, 283] on div "Recent Campaign Coverage" at bounding box center [153, 279] width 237 height 7
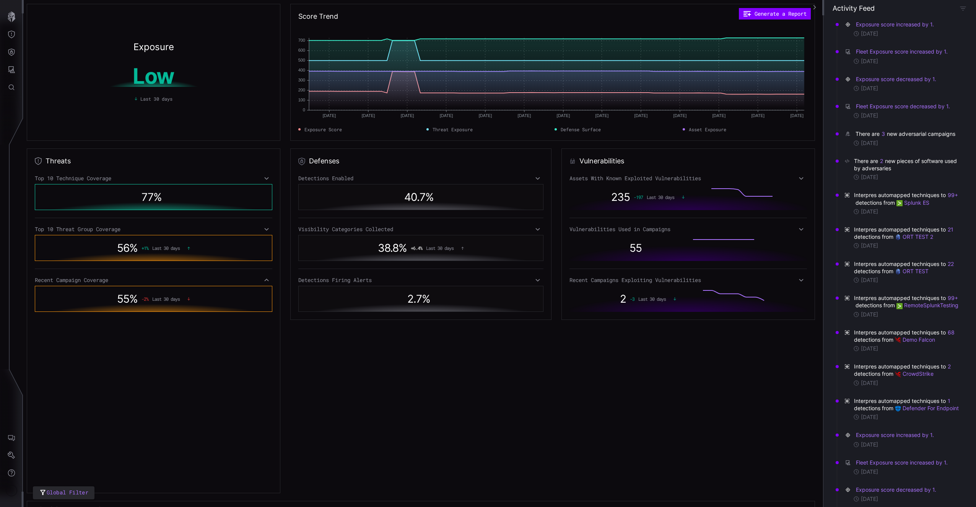
click at [237, 282] on div "Recent Campaign Coverage" at bounding box center [153, 279] width 237 height 7
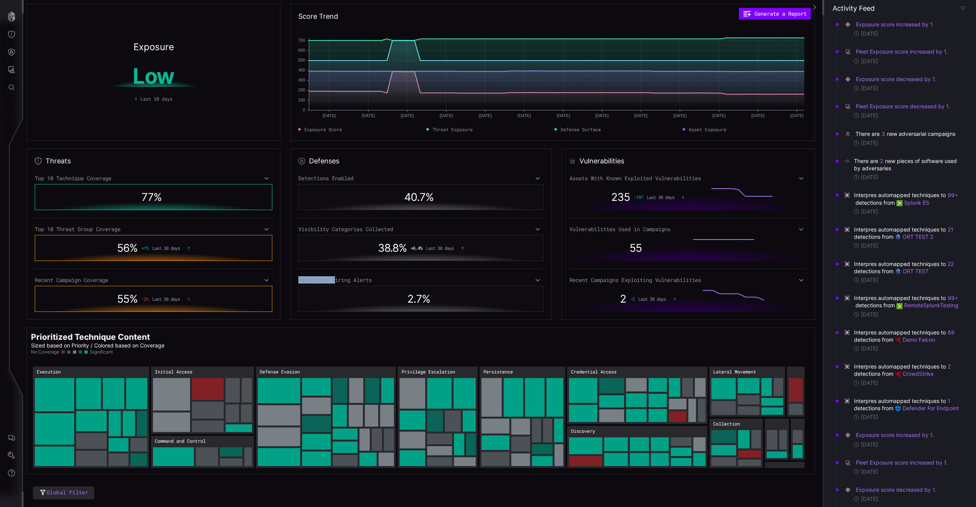
click at [335, 276] on div "Detections Firing Alerts" at bounding box center [420, 279] width 245 height 7
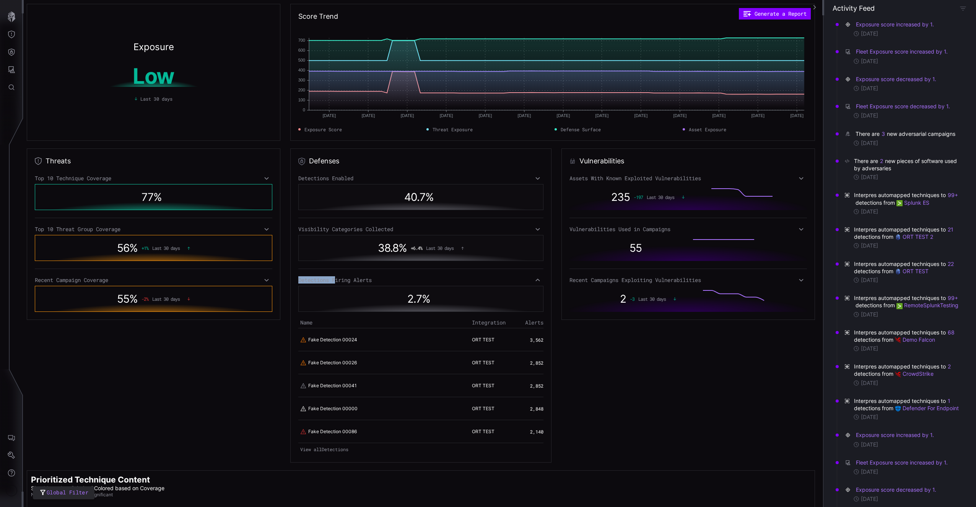
click at [317, 275] on div "Detections Enabled 40.7 % Visibility Categories Collected 38.8 % + 6.4 % Last 3…" at bounding box center [420, 315] width 245 height 280
click at [321, 283] on div "Detections Firing Alerts" at bounding box center [420, 279] width 245 height 7
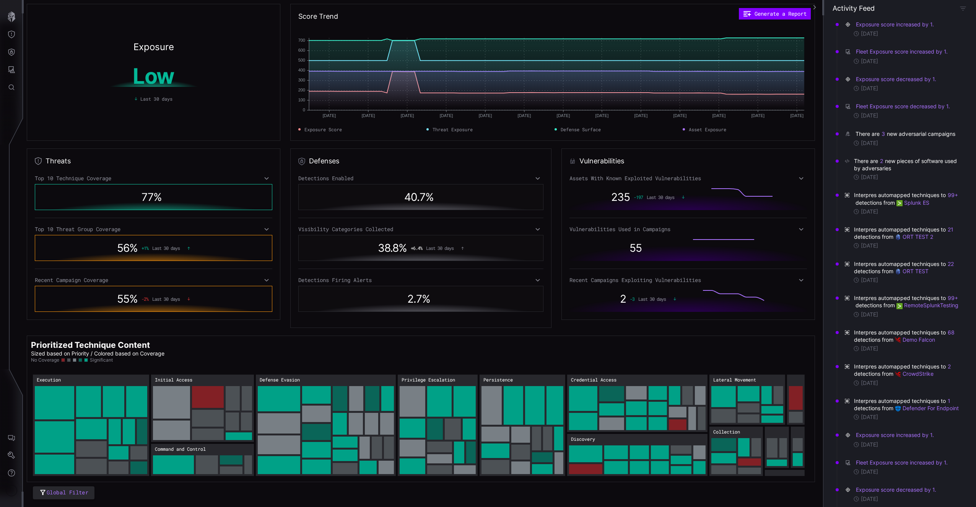
click at [275, 284] on div "Threats Top 10 Technique Coverage 77 % Top 10 Threat Group Coverage 56 % + 1 % …" at bounding box center [154, 233] width 254 height 171
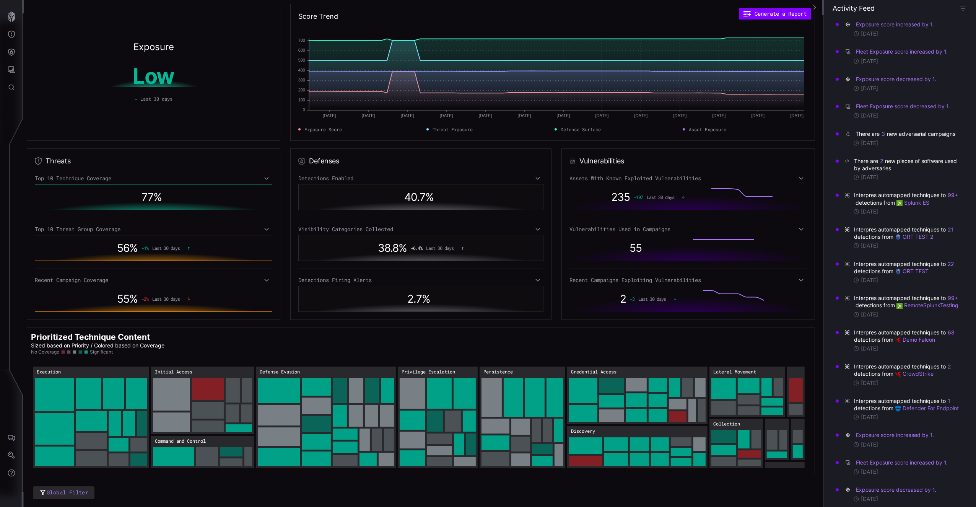
click at [267, 280] on icon at bounding box center [266, 280] width 5 height 6
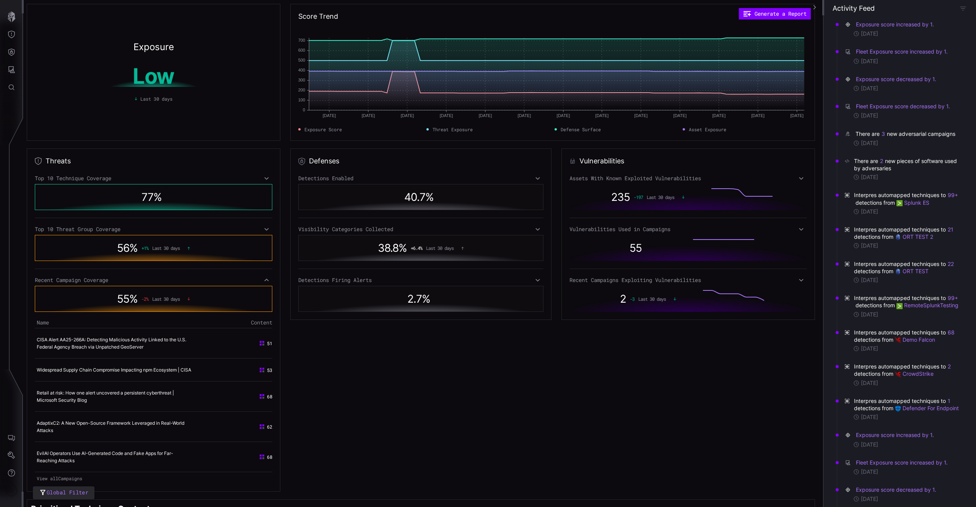
click at [267, 280] on icon at bounding box center [266, 279] width 4 height 3
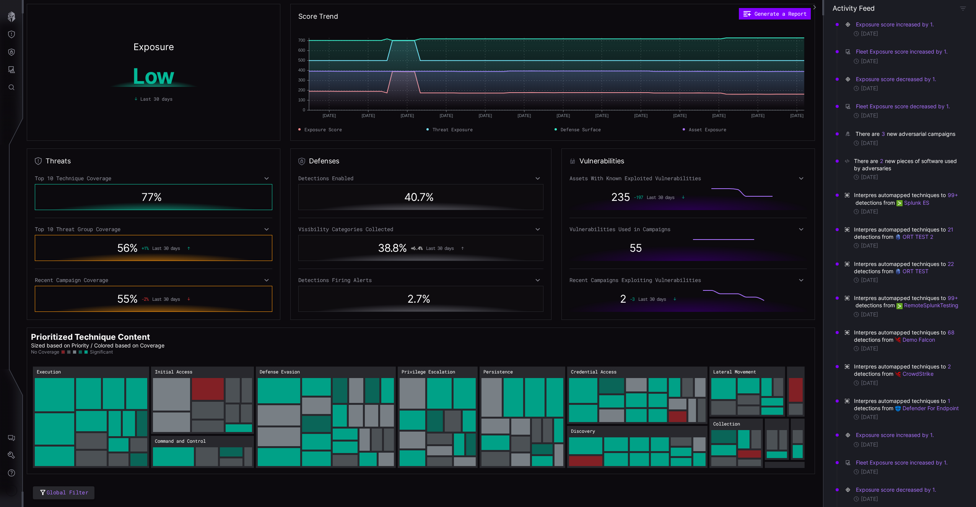
click at [510, 278] on div "Detections Firing Alerts" at bounding box center [420, 279] width 245 height 7
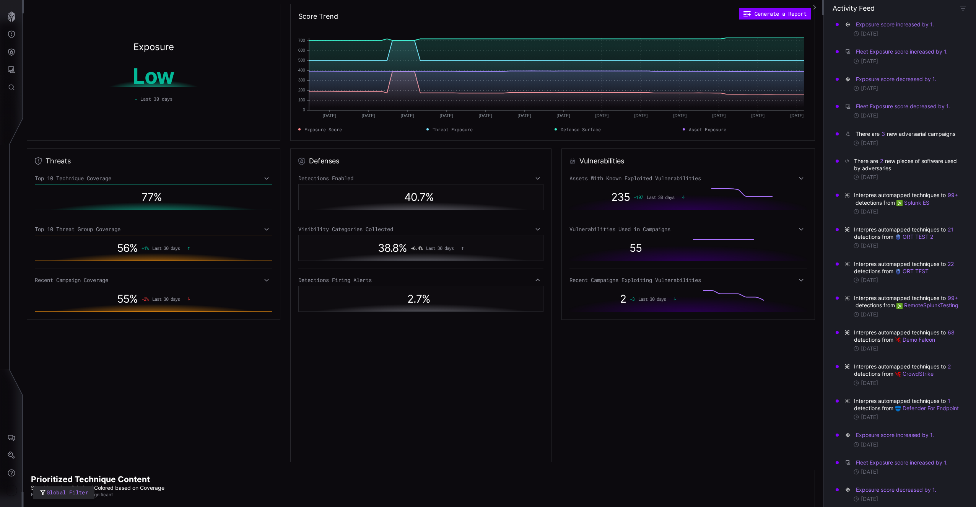
click at [510, 278] on div "Detections Firing Alerts" at bounding box center [420, 279] width 245 height 7
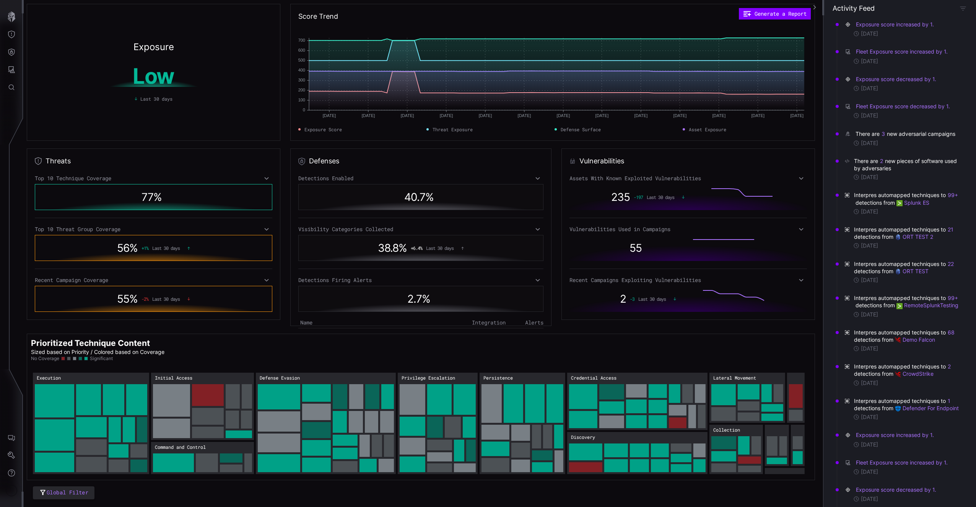
click at [501, 221] on div "Detections Enabled 40.7 % Visibility Categories Collected 38.8 % + 6.4 % Last 3…" at bounding box center [420, 246] width 245 height 143
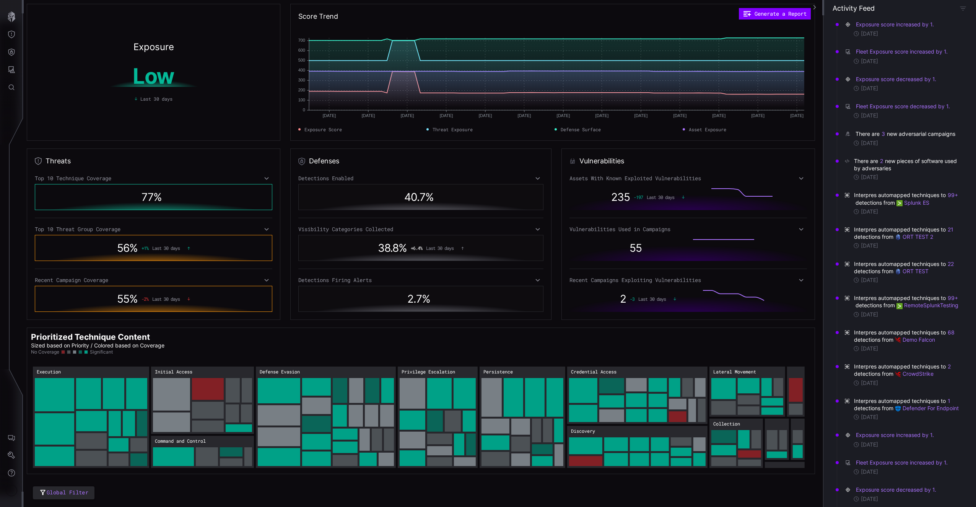
click at [500, 226] on div "Visibility Categories Collected" at bounding box center [420, 229] width 245 height 7
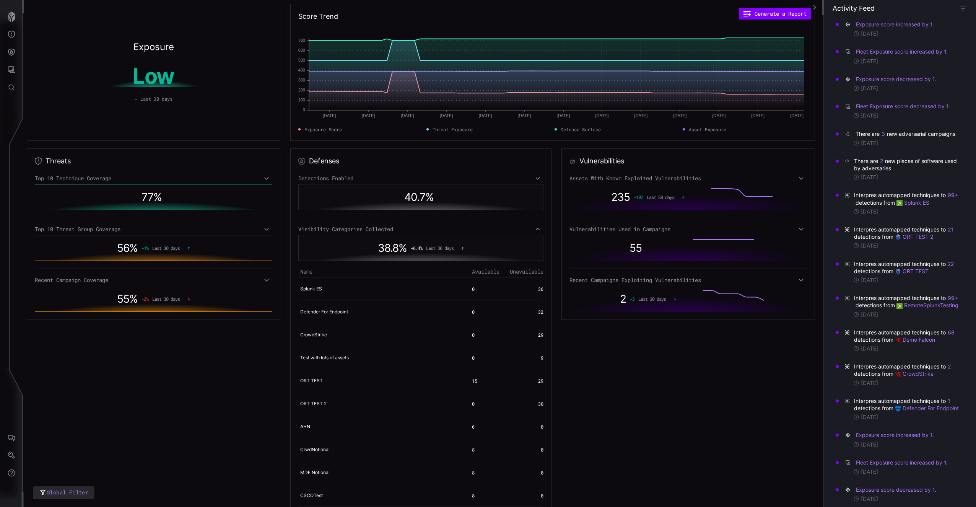
click at [500, 228] on div "Visibility Categories Collected" at bounding box center [420, 229] width 245 height 7
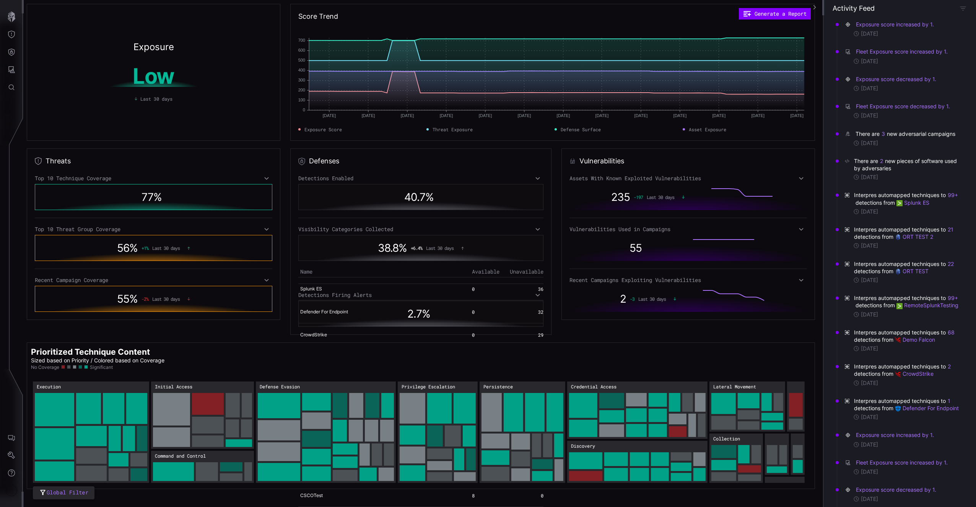
click at [512, 175] on div "Detections Enabled" at bounding box center [420, 178] width 245 height 7
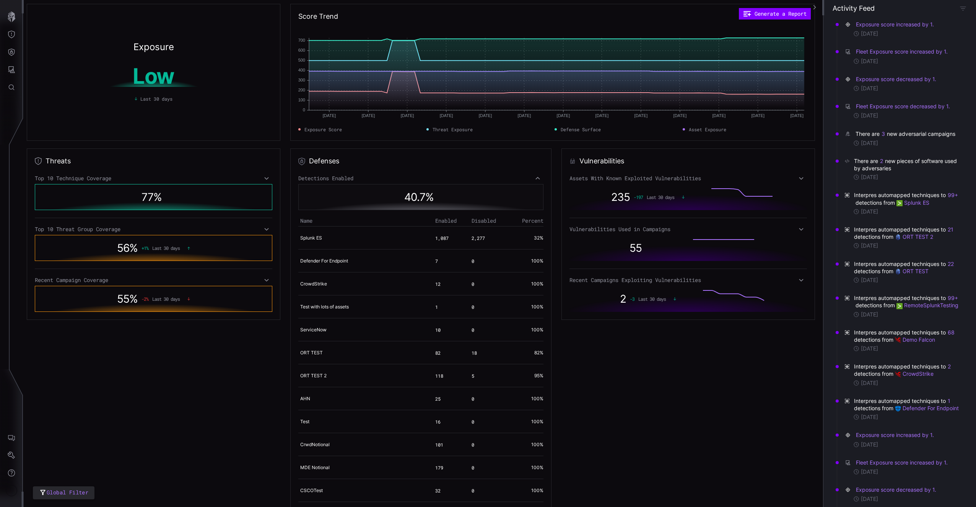
click at [511, 177] on div "Detections Enabled" at bounding box center [420, 178] width 245 height 7
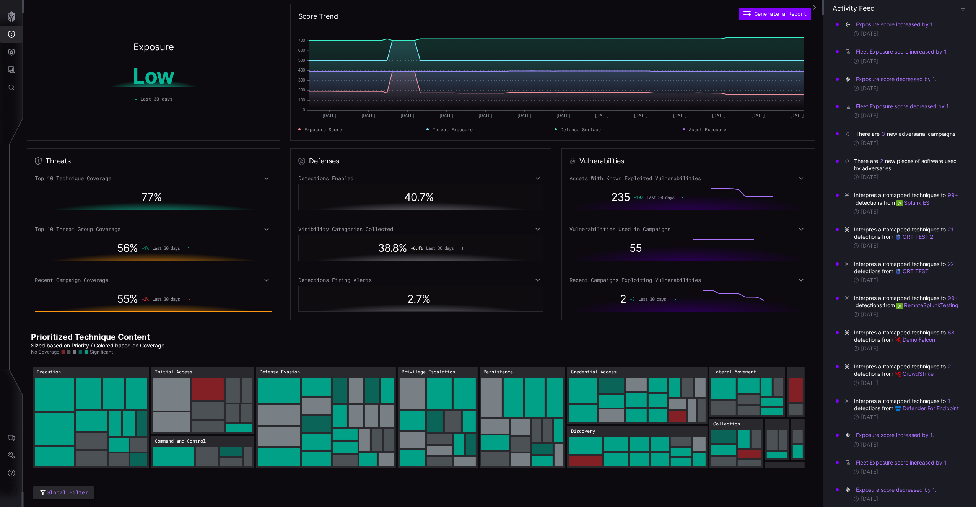
click at [8, 27] on button "Threat Exposure" at bounding box center [11, 35] width 22 height 18
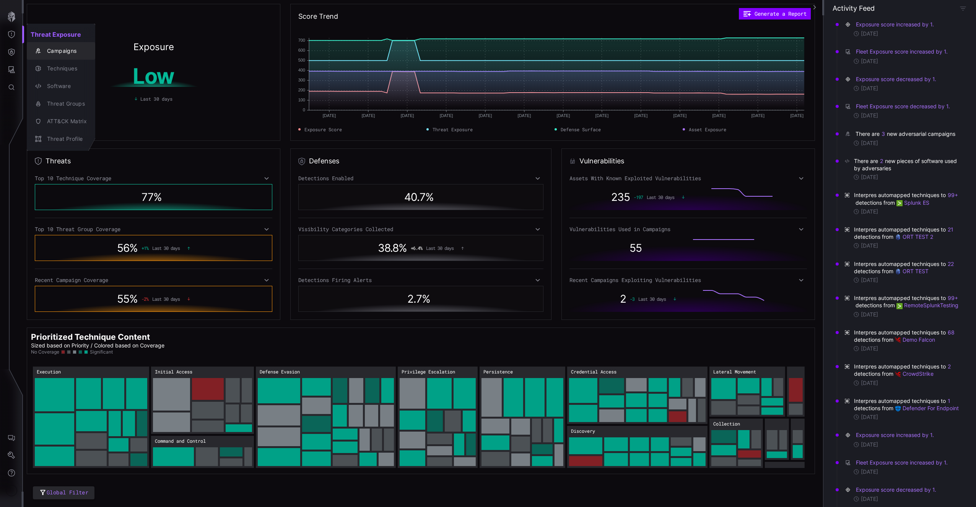
click at [72, 53] on div "Campaigns" at bounding box center [65, 51] width 44 height 10
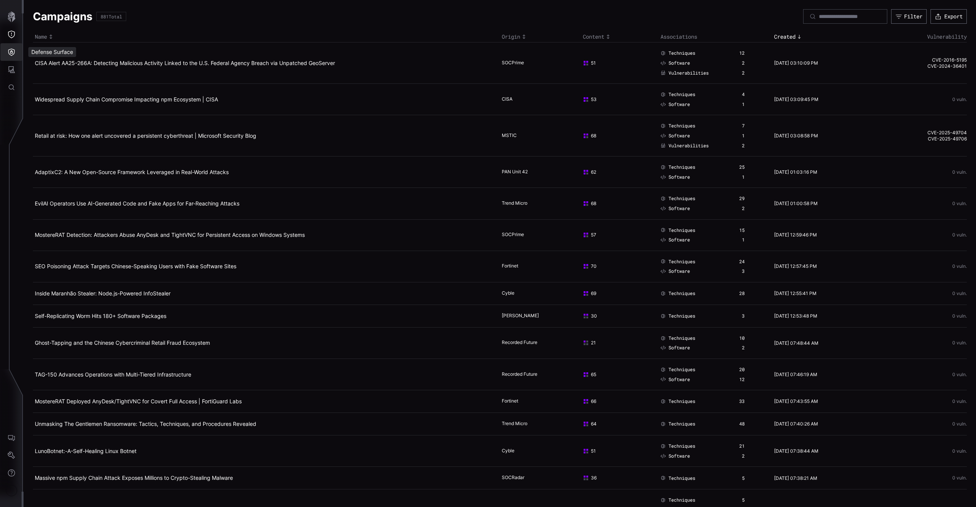
click at [17, 54] on button "Defense Surface" at bounding box center [11, 52] width 22 height 18
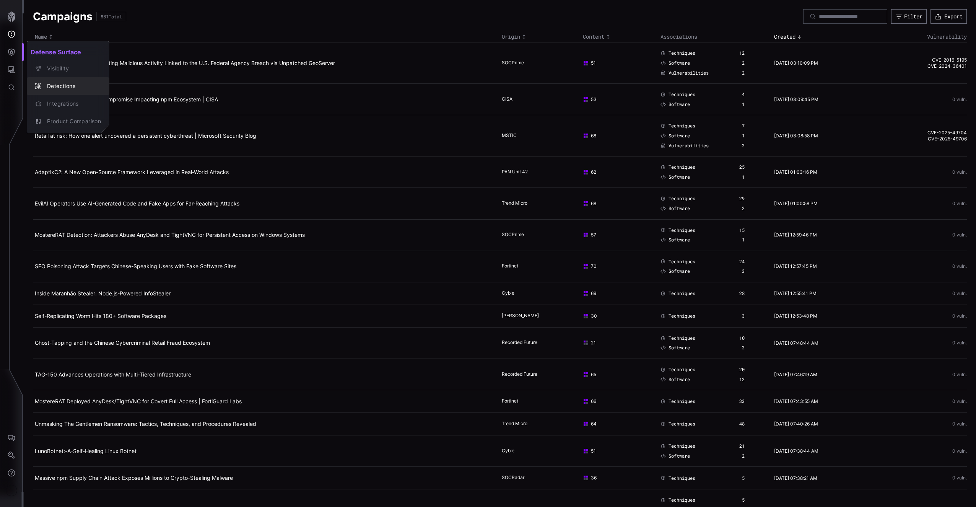
click at [79, 89] on div "Detections" at bounding box center [72, 86] width 58 height 10
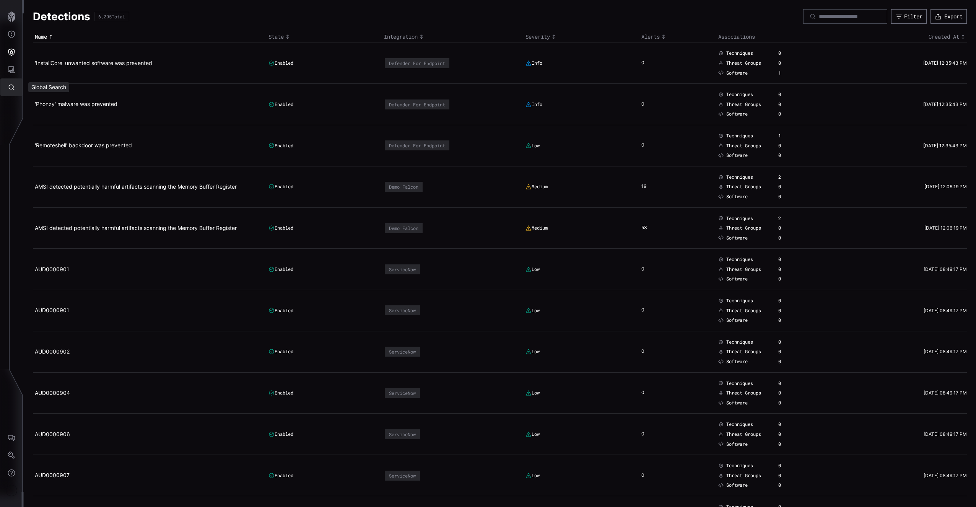
click at [12, 73] on icon "Attack Surface" at bounding box center [11, 69] width 7 height 7
click at [70, 88] on div "Vulnerabilities" at bounding box center [63, 86] width 41 height 10
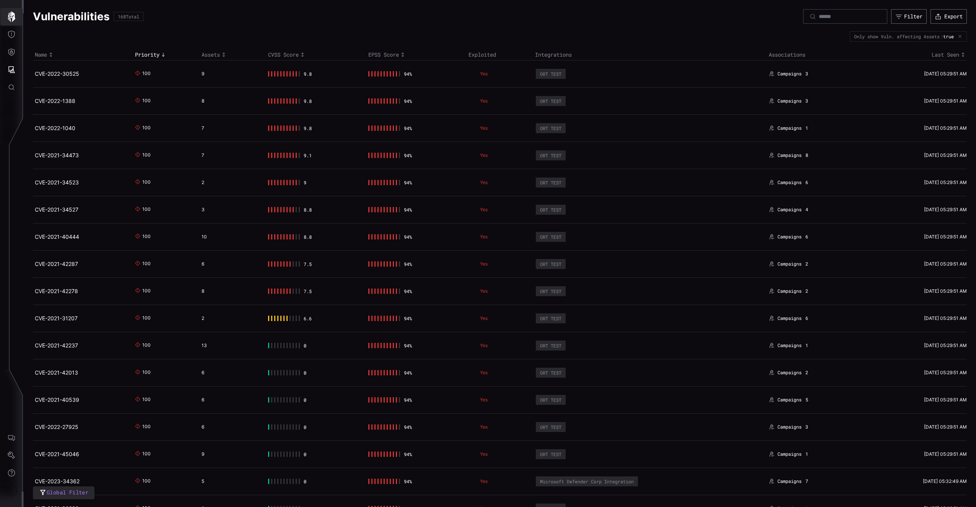
click at [14, 14] on icon "button" at bounding box center [12, 16] width 8 height 11
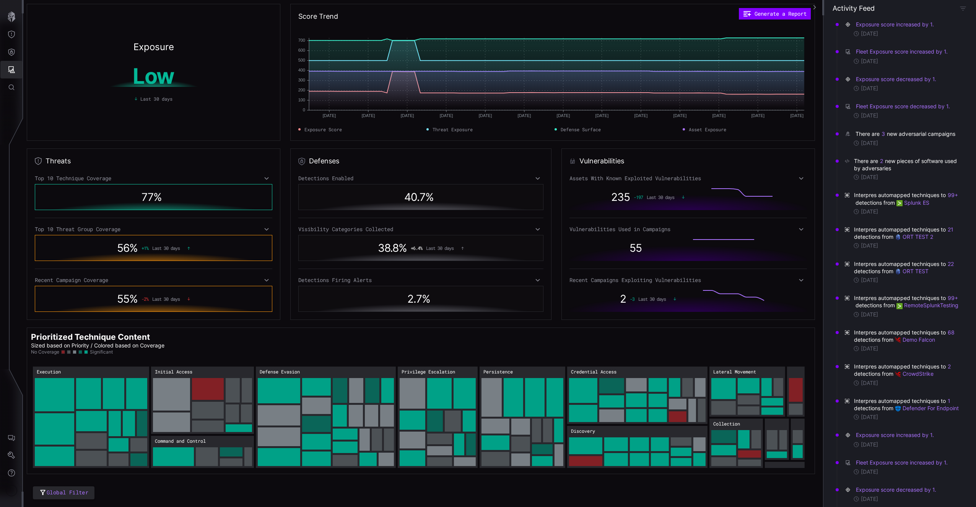
click at [18, 66] on button "Attack Surface" at bounding box center [11, 70] width 22 height 18
click at [67, 83] on div "Vulnerabilities" at bounding box center [63, 86] width 41 height 10
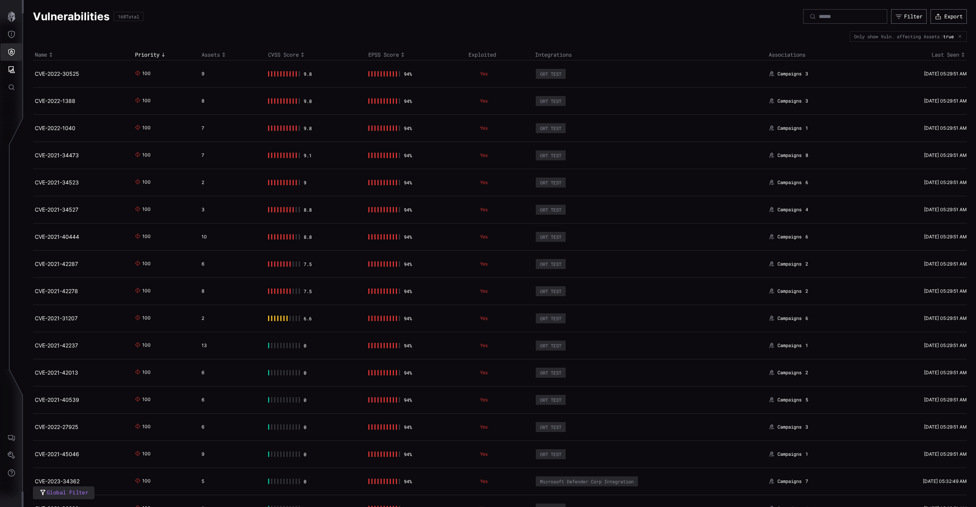
click at [13, 54] on icon "Defense Surface" at bounding box center [11, 52] width 7 height 7
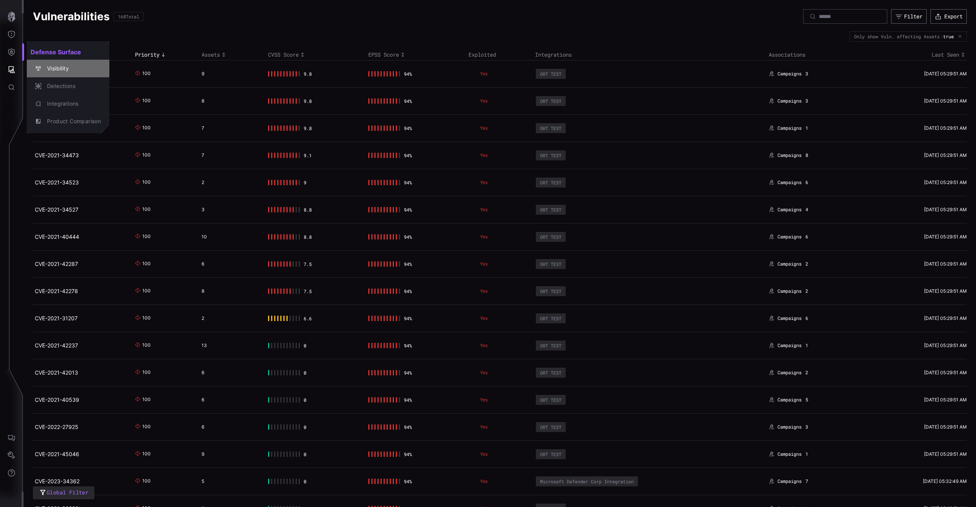
click at [55, 73] on div "Visibility" at bounding box center [68, 68] width 76 height 11
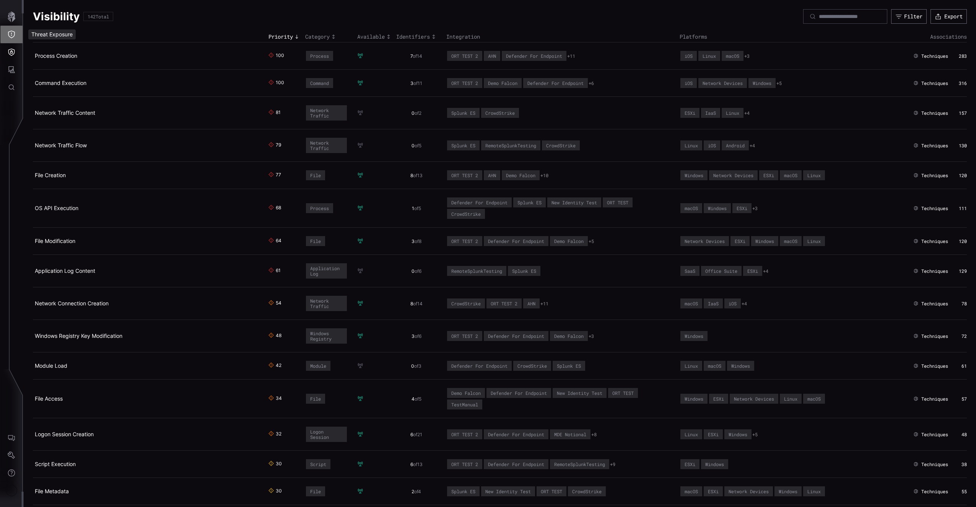
click at [8, 38] on button "Threat Exposure" at bounding box center [11, 35] width 22 height 18
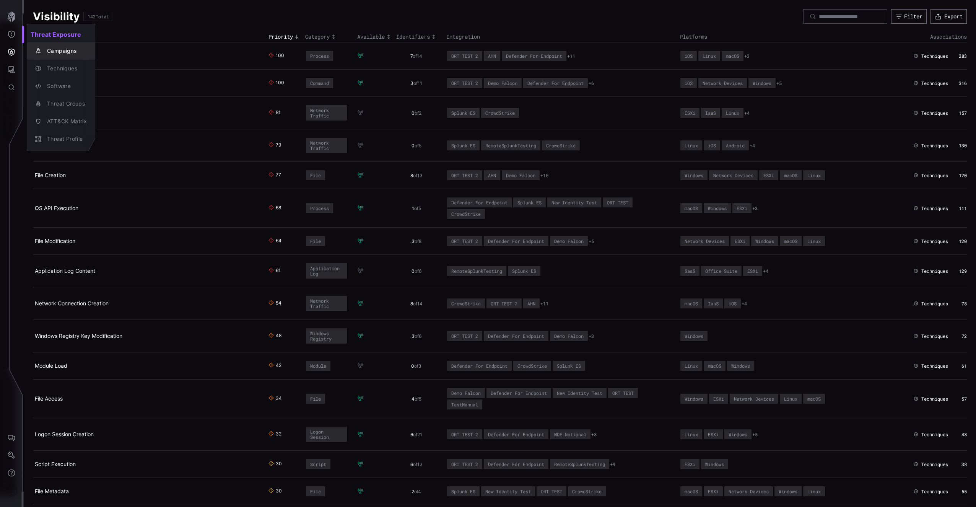
click at [39, 57] on button "Campaigns" at bounding box center [61, 51] width 68 height 18
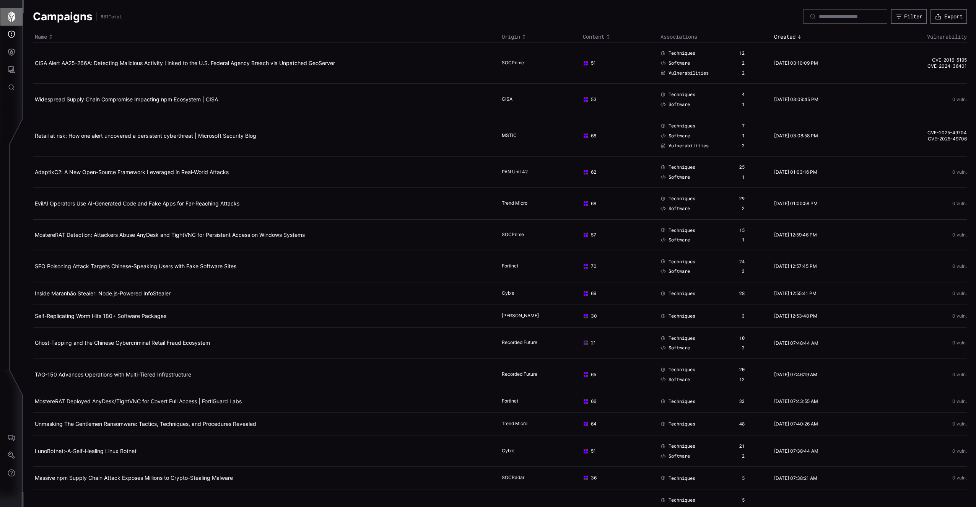
click at [9, 13] on icon "button" at bounding box center [11, 16] width 11 height 11
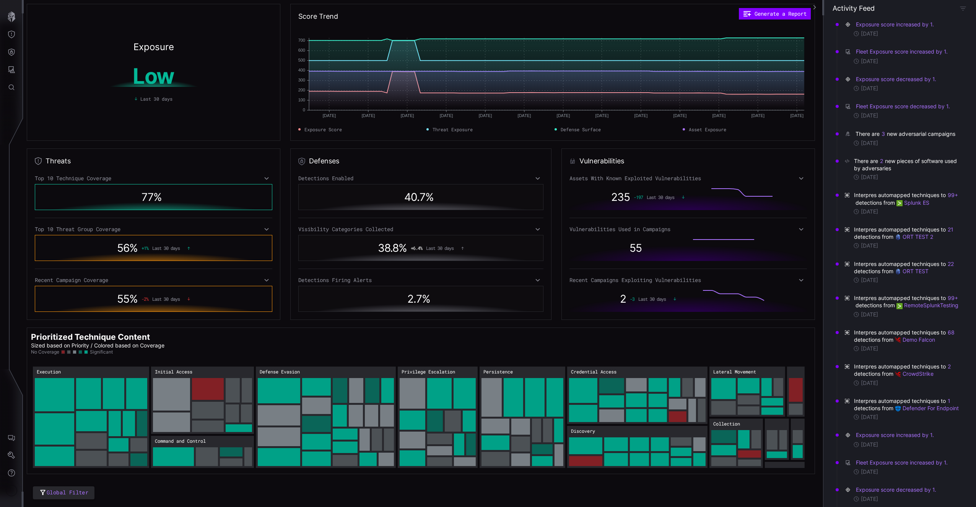
click at [13, 35] on icon "Threat Exposure" at bounding box center [12, 35] width 8 height 8
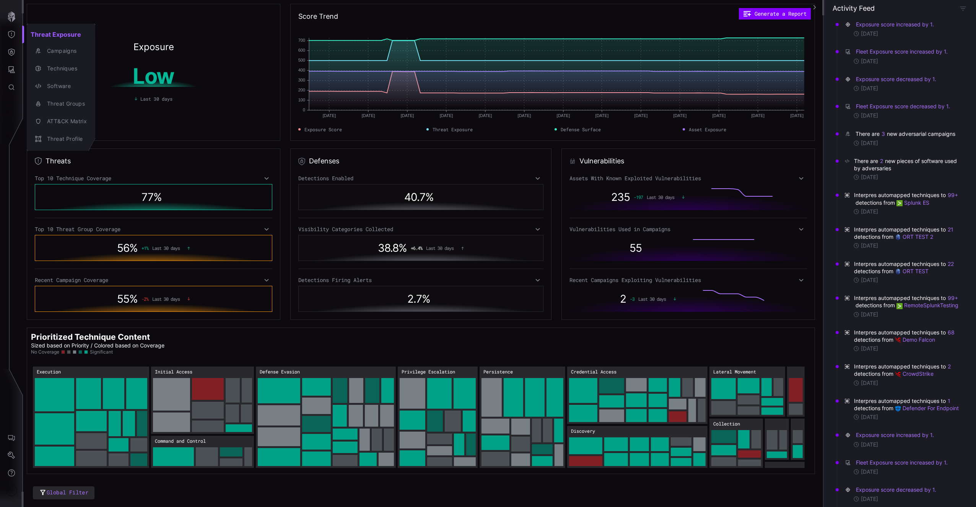
click at [23, 50] on div at bounding box center [488, 253] width 976 height 507
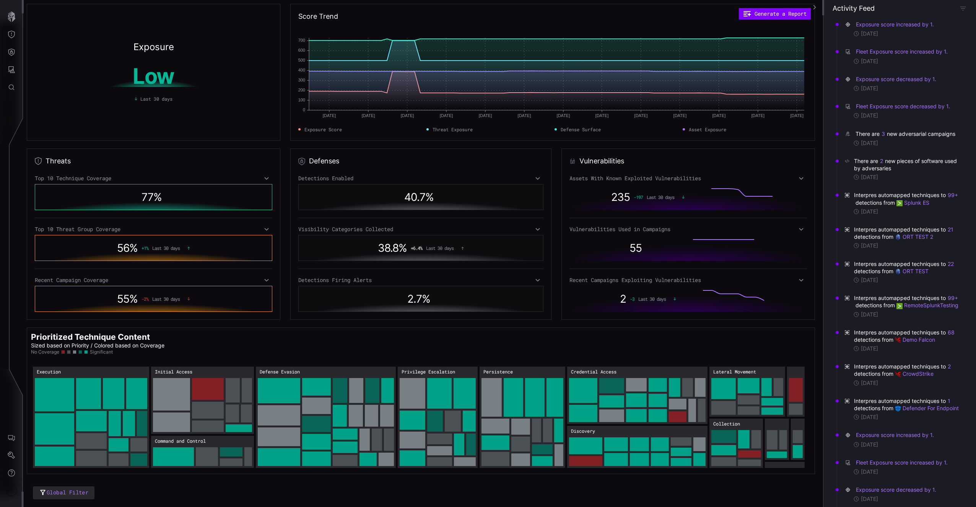
click at [49, 48] on div "Threat Exposure Campaigns Techniques Software Threat Groups ATT&CK Matrix Threa…" at bounding box center [52, 60] width 51 height 68
click at [14, 35] on icon "Threat Exposure" at bounding box center [12, 35] width 8 height 8
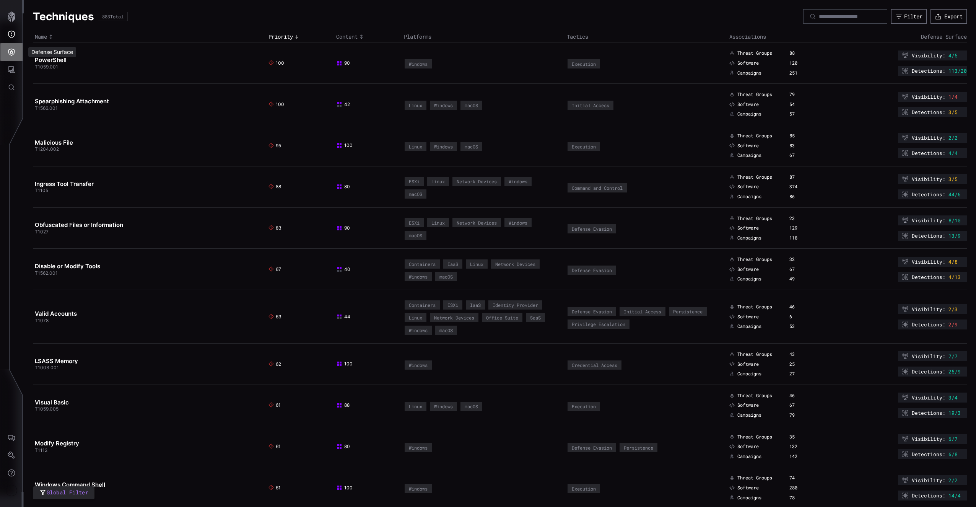
click at [13, 49] on icon "Defense Surface" at bounding box center [12, 52] width 8 height 8
drag, startPoint x: 34, startPoint y: 52, endPoint x: 45, endPoint y: 55, distance: 10.8
click at [45, 55] on h2 "Defense Surface" at bounding box center [68, 51] width 83 height 15
click at [50, 63] on div "Visibility" at bounding box center [68, 68] width 76 height 11
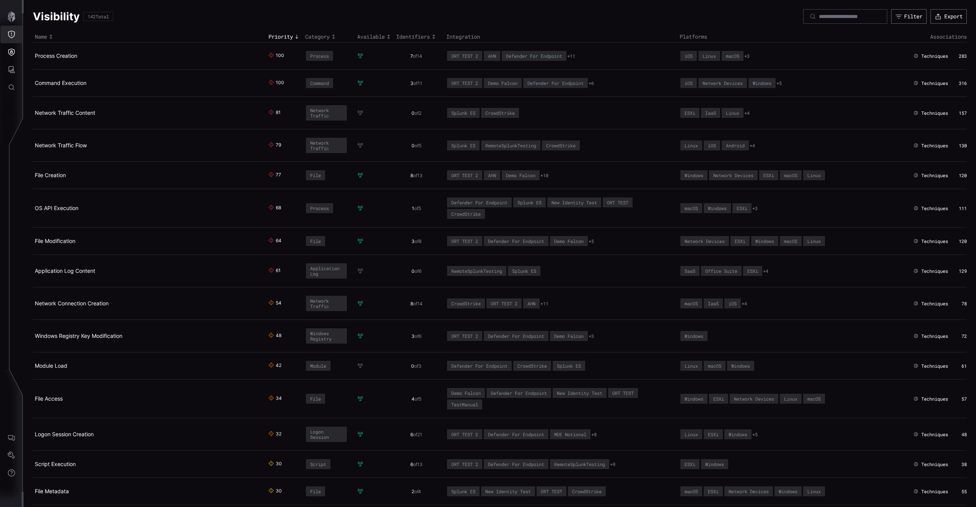
click at [16, 36] on button "Threat Exposure" at bounding box center [11, 35] width 22 height 18
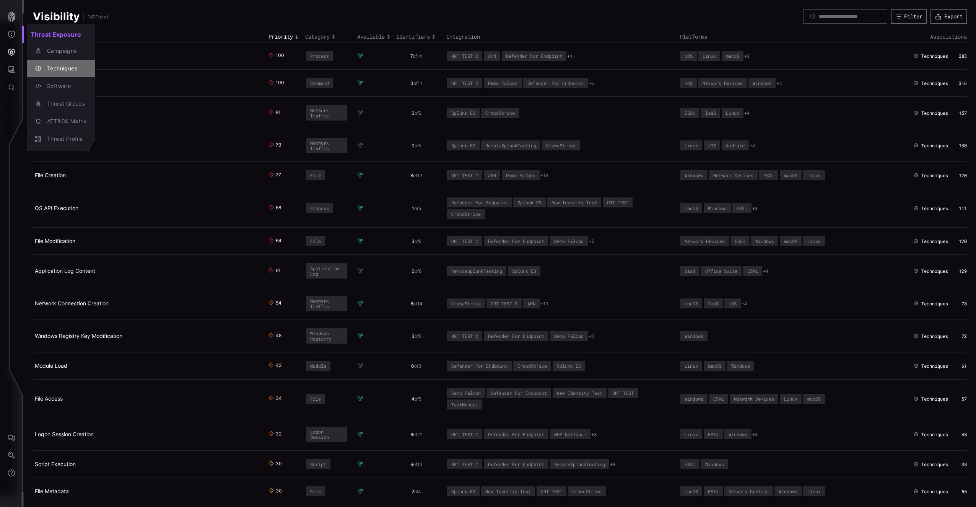
click at [50, 61] on button "Techniques" at bounding box center [61, 69] width 68 height 18
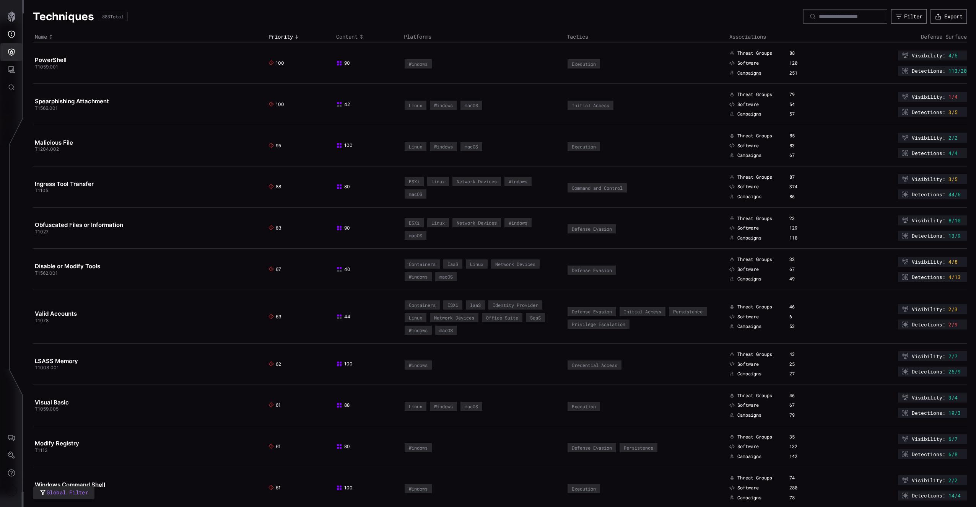
click at [13, 52] on icon "Defense Surface" at bounding box center [11, 52] width 7 height 7
click at [52, 71] on div "Visibility" at bounding box center [72, 69] width 58 height 10
